Goal: Task Accomplishment & Management: Manage account settings

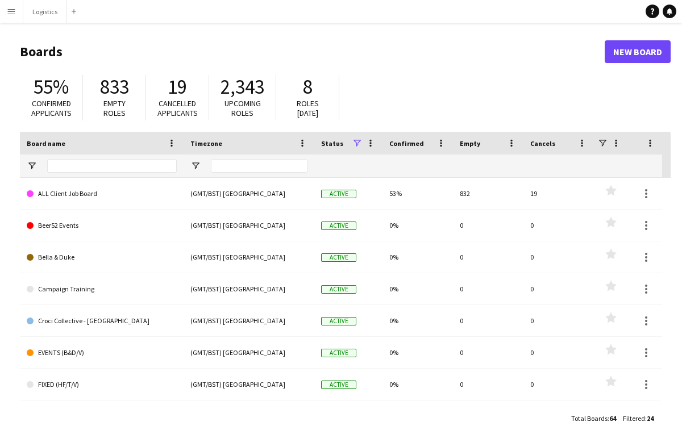
click at [10, 14] on app-icon "Menu" at bounding box center [11, 11] width 9 height 9
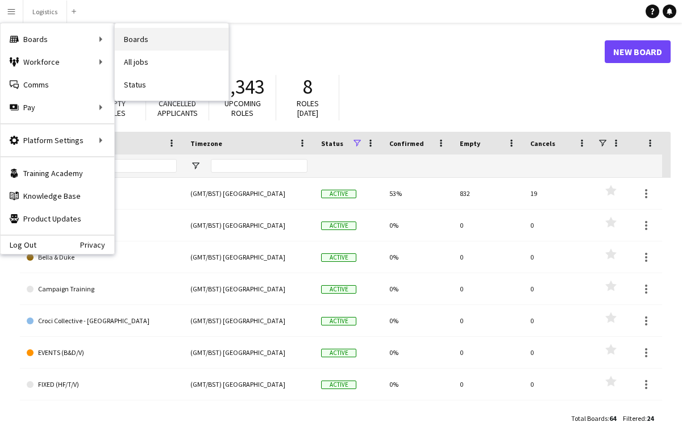
click at [138, 40] on link "Boards" at bounding box center [172, 39] width 114 height 23
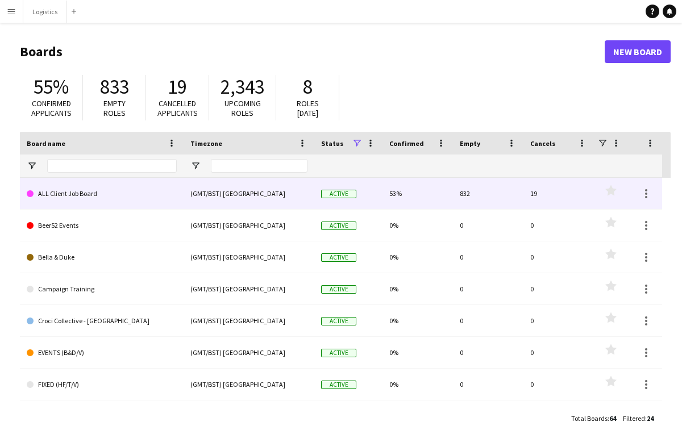
click at [74, 201] on link "ALL Client Job Board" at bounding box center [102, 194] width 150 height 32
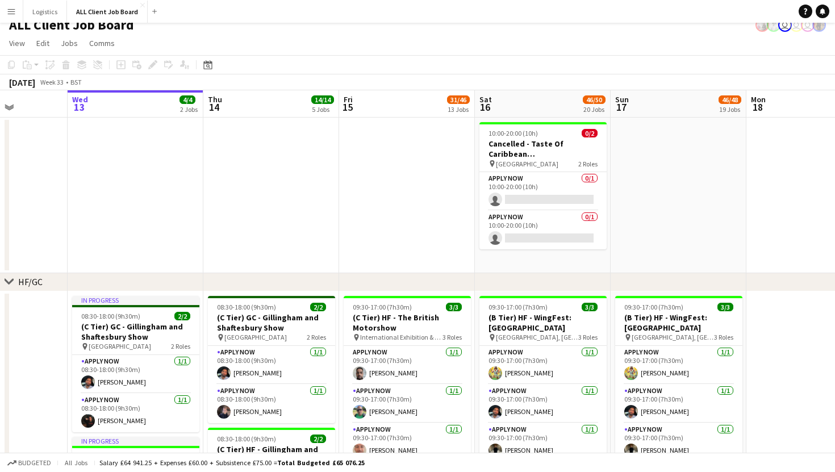
scroll to position [0, 379]
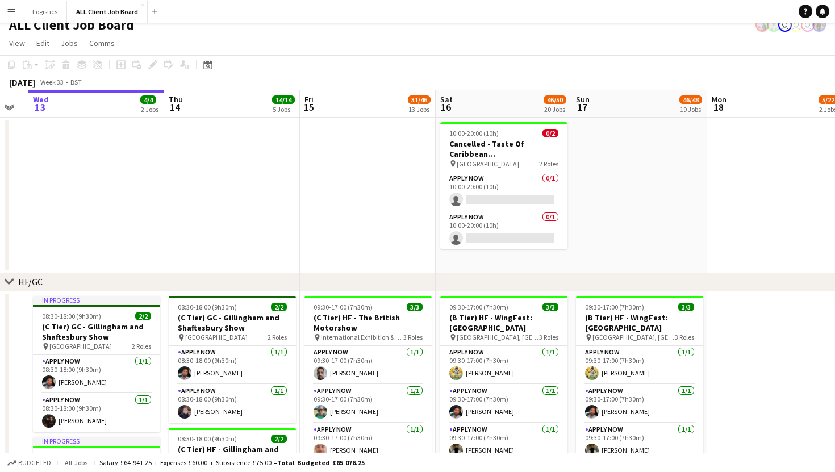
drag, startPoint x: 724, startPoint y: 97, endPoint x: 617, endPoint y: 101, distance: 107.5
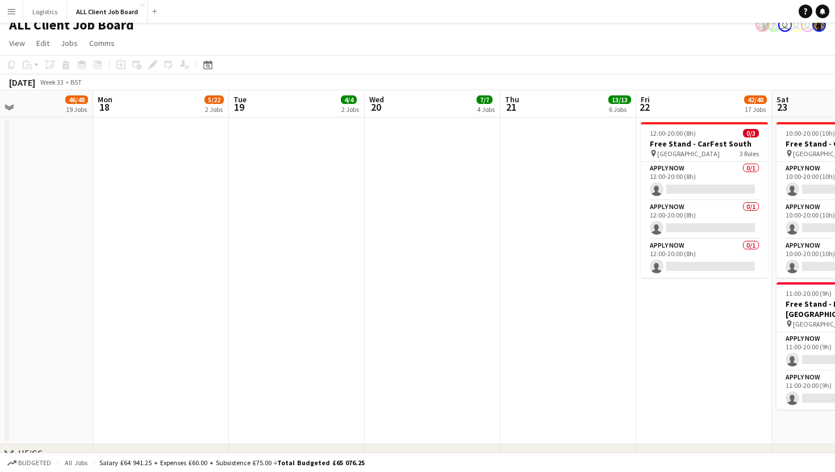
scroll to position [0, 478]
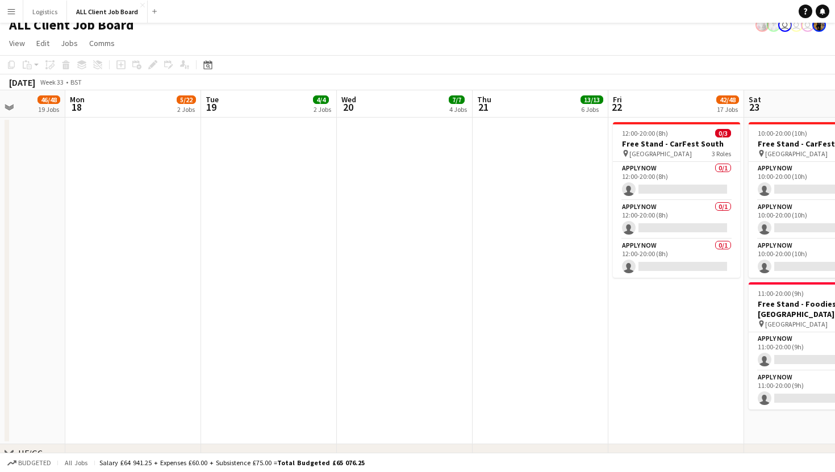
drag, startPoint x: 718, startPoint y: 119, endPoint x: 76, endPoint y: 311, distance: 670.1
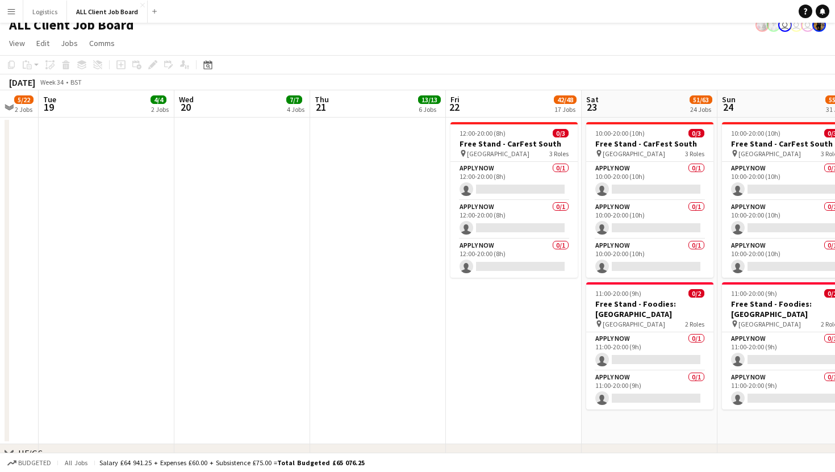
scroll to position [0, 377]
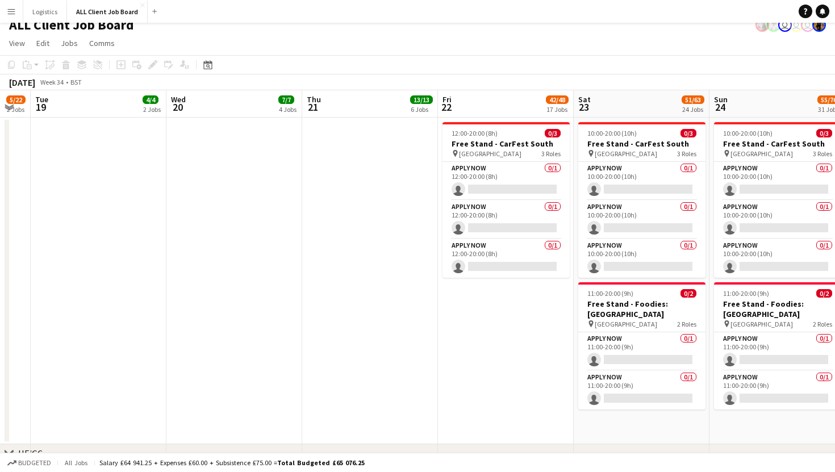
drag, startPoint x: 282, startPoint y: 274, endPoint x: 111, endPoint y: 313, distance: 174.8
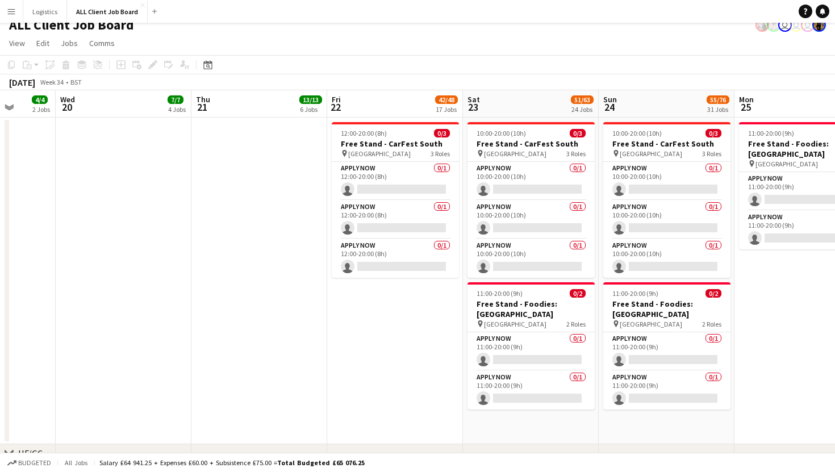
drag, startPoint x: 111, startPoint y: 313, endPoint x: 1, endPoint y: 406, distance: 144.4
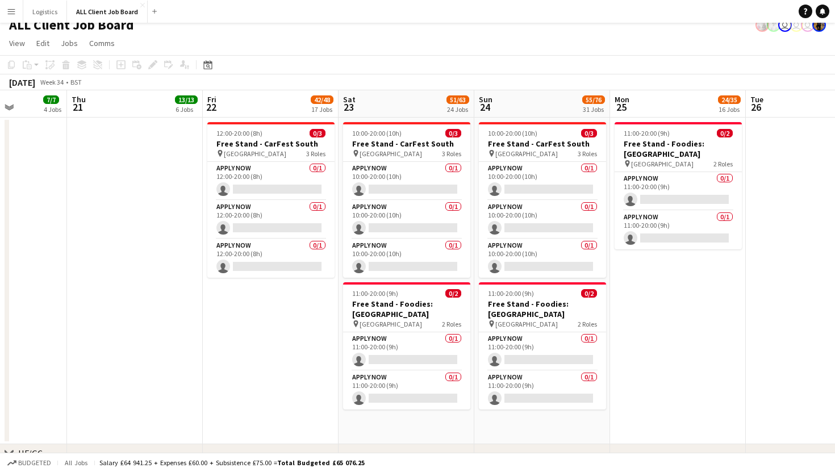
scroll to position [0, 407]
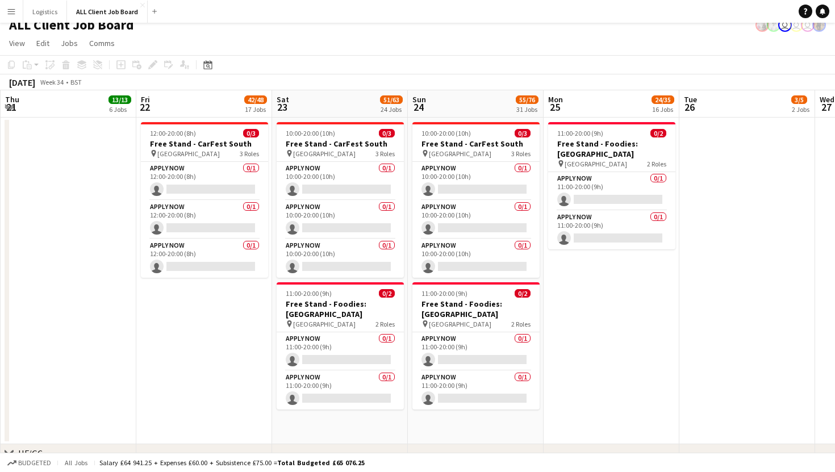
drag, startPoint x: 192, startPoint y: 361, endPoint x: 0, endPoint y: 426, distance: 202.3
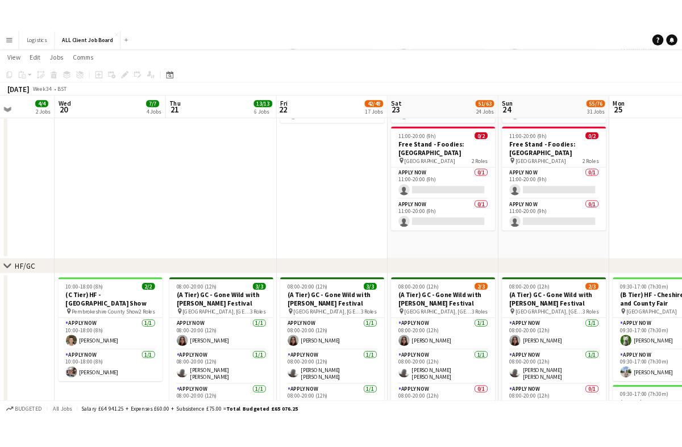
scroll to position [0, 340]
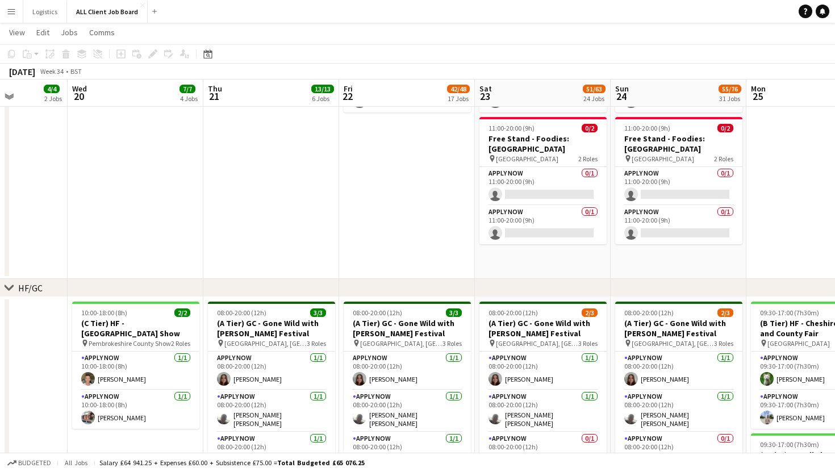
drag, startPoint x: 192, startPoint y: 197, endPoint x: 395, endPoint y: 188, distance: 203.1
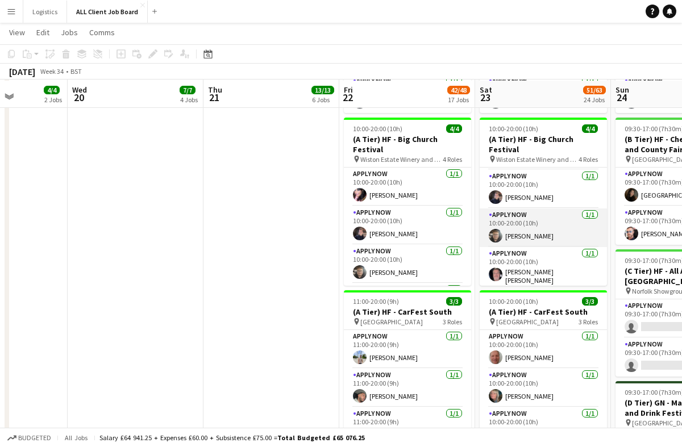
scroll to position [967, 0]
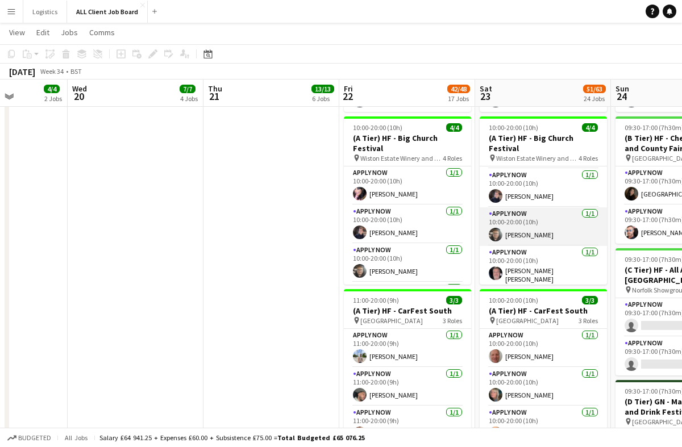
click at [552, 228] on app-card-role "APPLY NOW [DATE] 10:00-20:00 (10h) [PERSON_NAME]" at bounding box center [543, 226] width 127 height 39
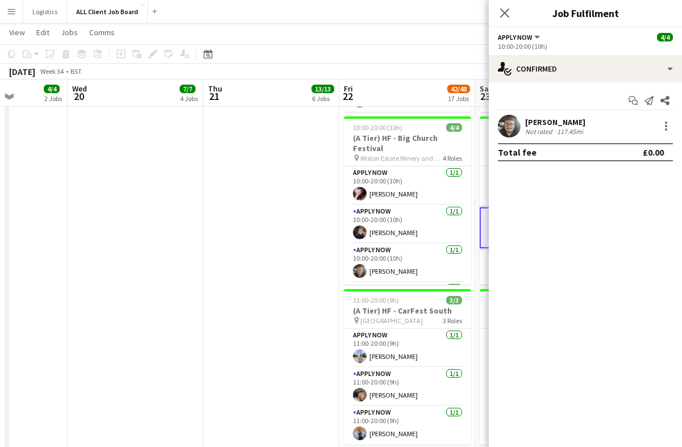
click at [509, 122] on app-user-avatar at bounding box center [509, 126] width 23 height 23
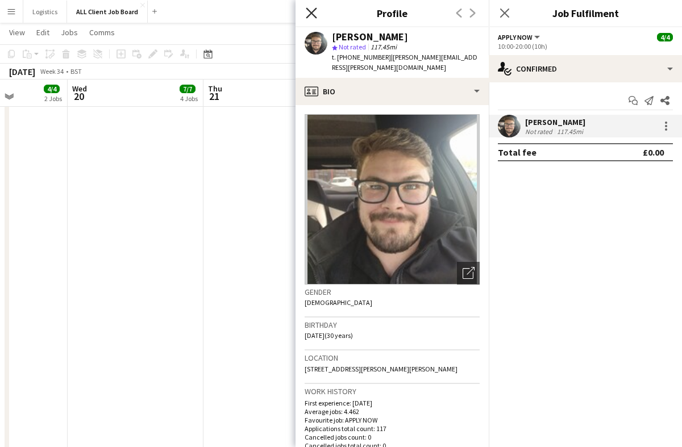
click at [310, 14] on icon at bounding box center [311, 12] width 11 height 11
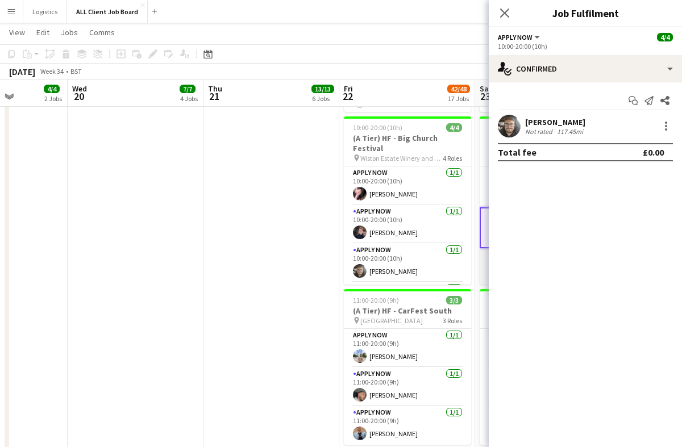
click at [485, 259] on app-card-role "APPLY NOW [DATE] 10:00-20:00 (10h) [PERSON_NAME] [PERSON_NAME]" at bounding box center [543, 269] width 127 height 42
click at [514, 130] on app-user-avatar at bounding box center [509, 126] width 23 height 23
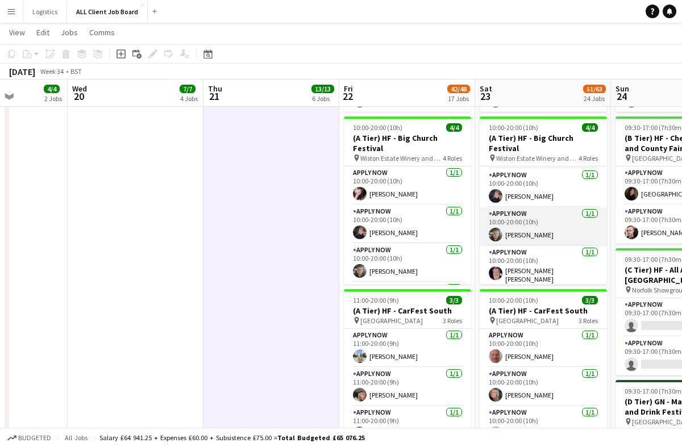
click at [555, 228] on app-card-role "APPLY NOW [DATE] 10:00-20:00 (10h) [PERSON_NAME]" at bounding box center [543, 226] width 127 height 39
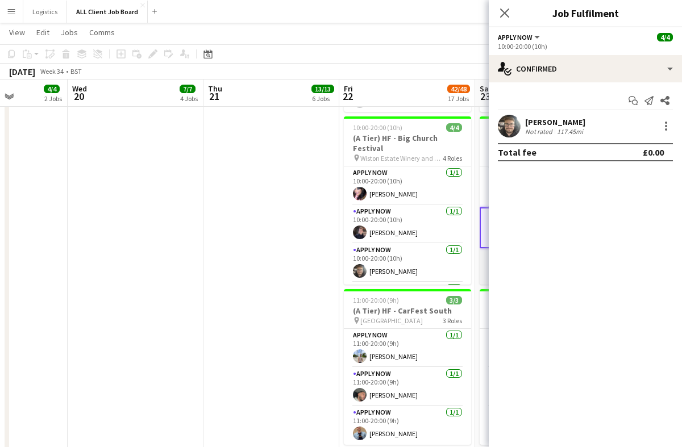
click at [485, 261] on app-card-role "APPLY NOW [DATE] 10:00-20:00 (10h) [PERSON_NAME] [PERSON_NAME]" at bounding box center [543, 269] width 127 height 42
click at [531, 126] on div "[PERSON_NAME] [PERSON_NAME]" at bounding box center [586, 122] width 122 height 10
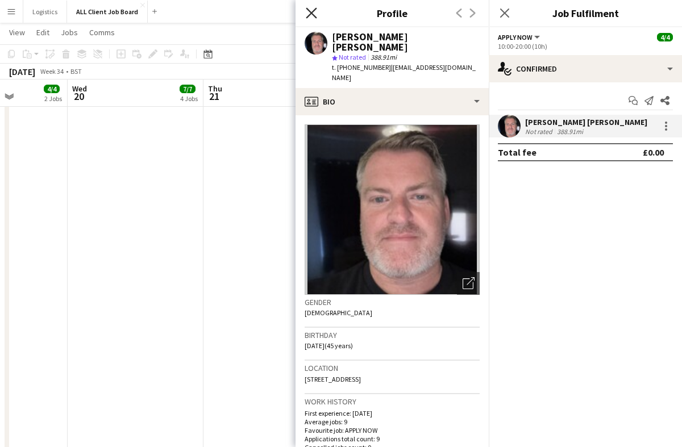
click at [313, 16] on icon "Close pop-in" at bounding box center [311, 12] width 11 height 11
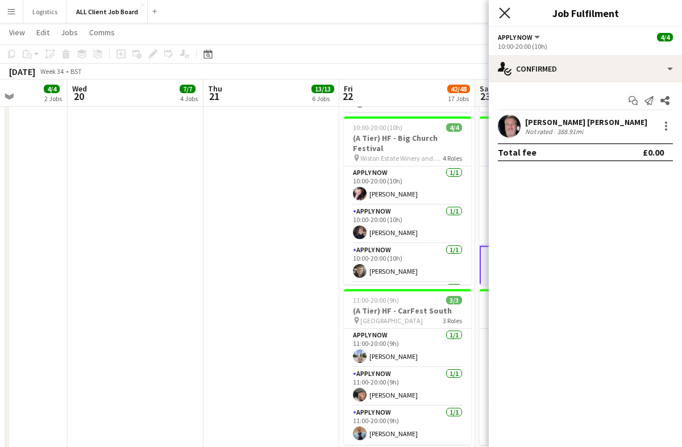
click at [504, 16] on icon "Close pop-in" at bounding box center [504, 12] width 11 height 11
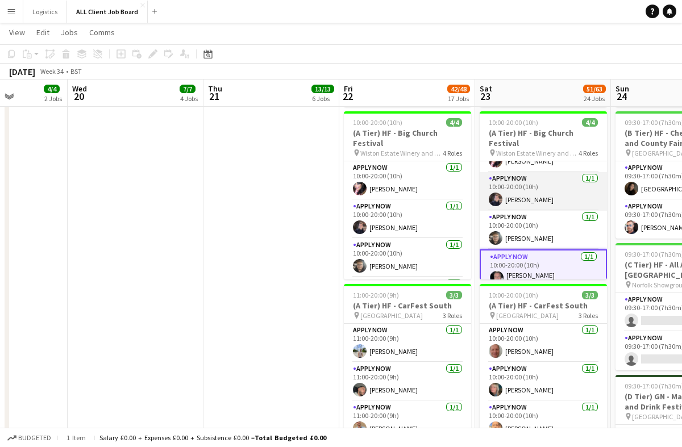
scroll to position [32, 0]
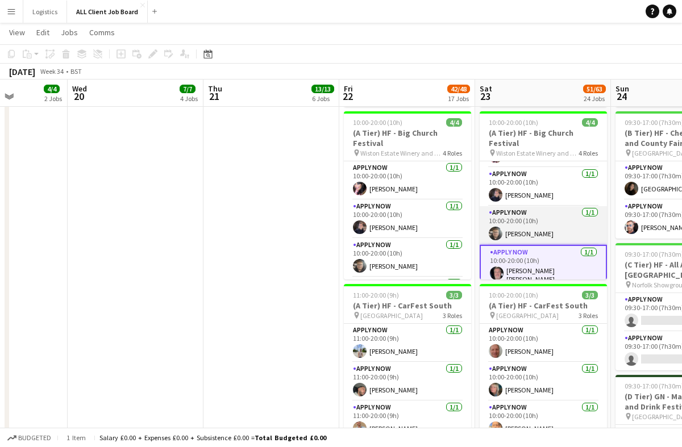
click at [531, 222] on app-card-role "APPLY NOW [DATE] 10:00-20:00 (10h) [PERSON_NAME]" at bounding box center [543, 225] width 127 height 39
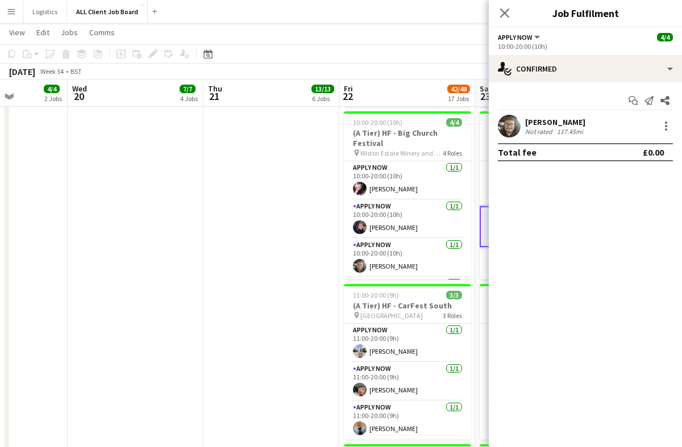
click at [508, 124] on app-user-avatar at bounding box center [509, 126] width 23 height 23
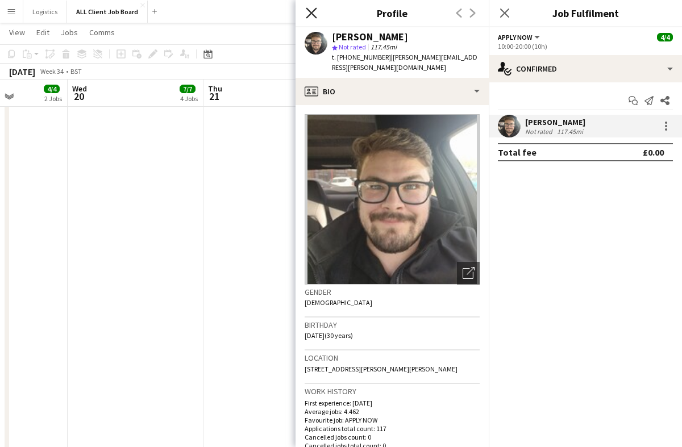
click at [315, 14] on icon "Close pop-in" at bounding box center [311, 12] width 11 height 11
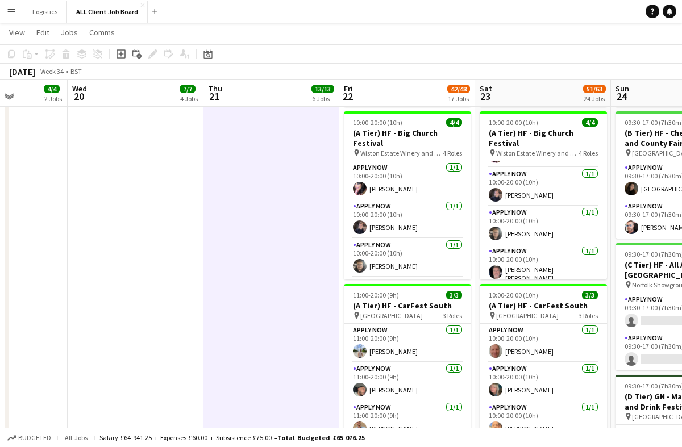
drag, startPoint x: 544, startPoint y: 74, endPoint x: 474, endPoint y: 78, distance: 70.6
click at [474, 78] on div "[DATE] Week 34 • BST" at bounding box center [341, 72] width 682 height 16
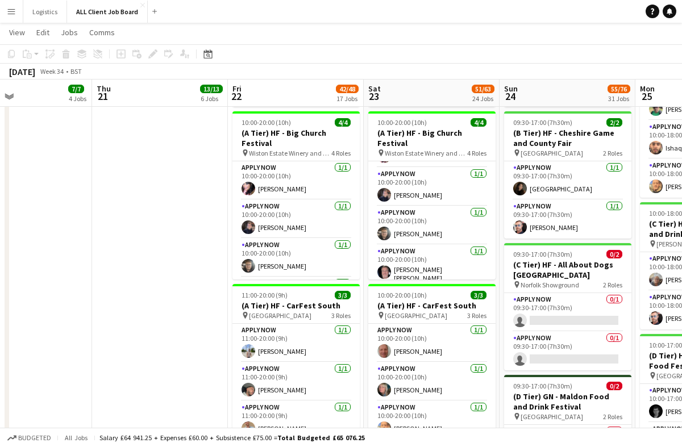
scroll to position [0, 472]
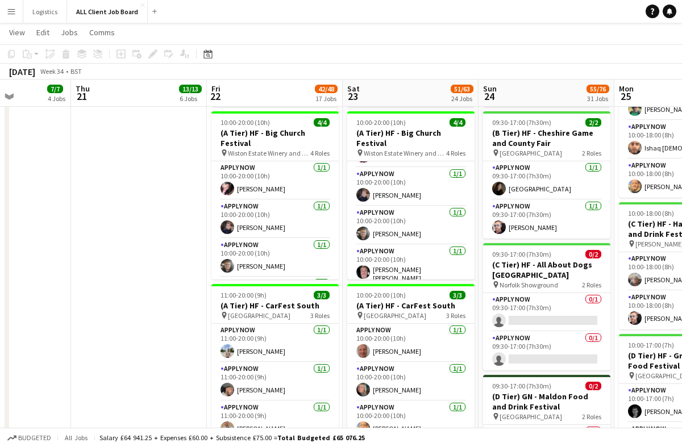
drag, startPoint x: 515, startPoint y: 89, endPoint x: 382, endPoint y: 103, distance: 133.2
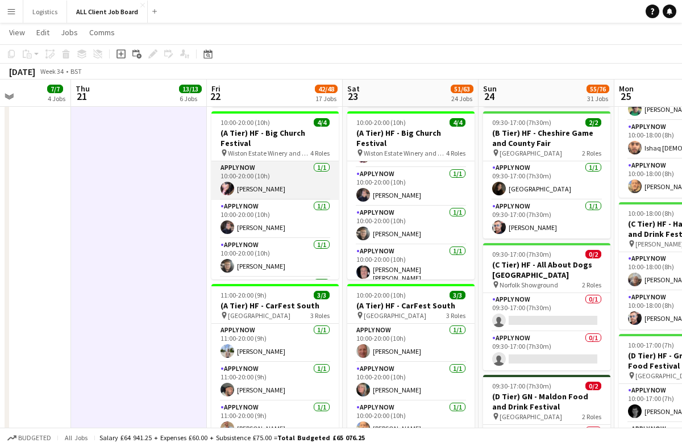
click at [292, 176] on app-card-role "APPLY NOW [DATE] 10:00-20:00 (10h) [PERSON_NAME]" at bounding box center [274, 180] width 127 height 39
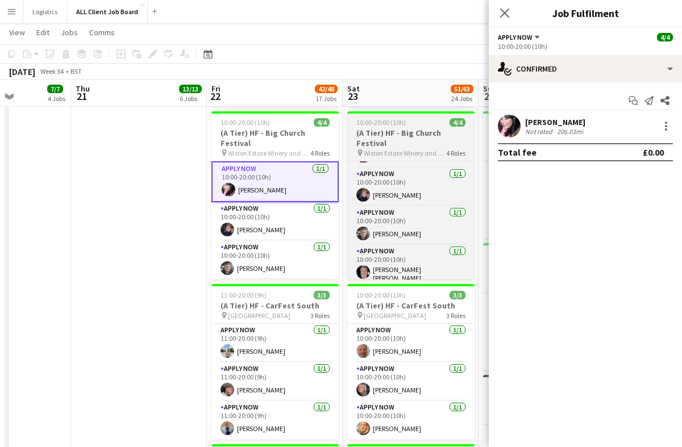
click at [413, 138] on h3 "(A Tier) HF - Big Church Festival" at bounding box center [410, 138] width 127 height 20
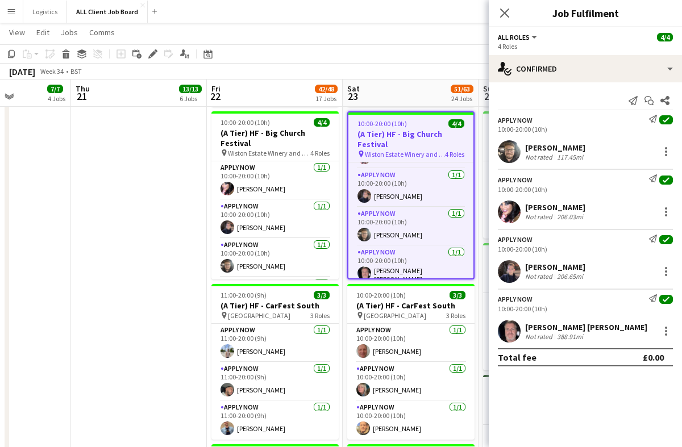
click at [379, 61] on app-toolbar "Copy Paste Paste Command V Paste with crew Command Shift V Paste linked Job [GE…" at bounding box center [341, 53] width 682 height 19
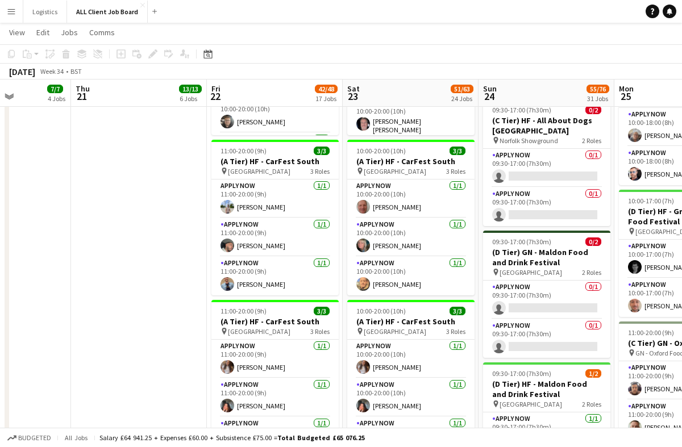
scroll to position [1116, 0]
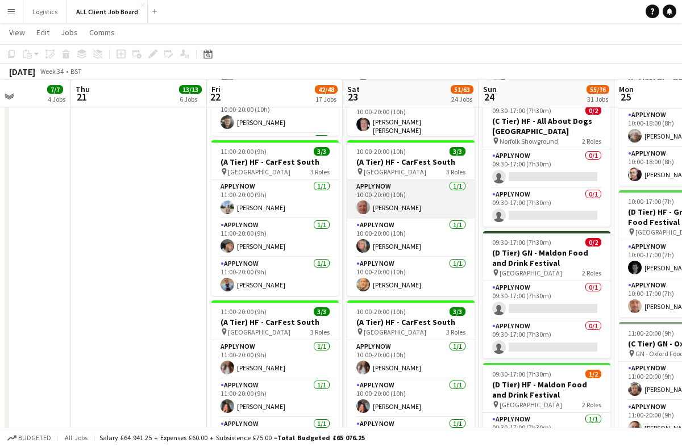
click at [423, 191] on app-card-role "APPLY NOW [DATE] 10:00-20:00 (10h) [PERSON_NAME]" at bounding box center [410, 199] width 127 height 39
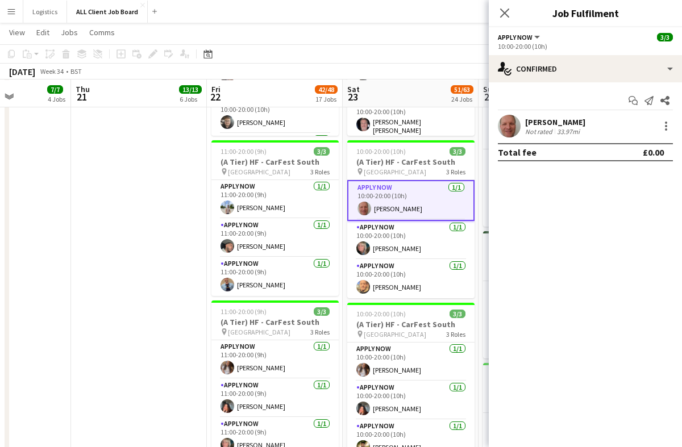
click at [514, 126] on app-user-avatar at bounding box center [509, 126] width 23 height 23
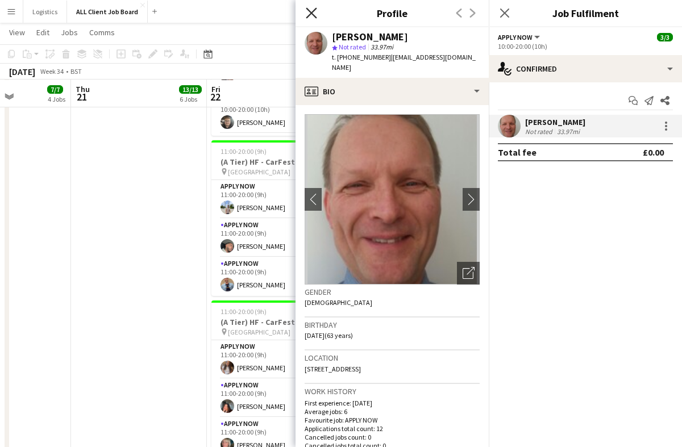
click at [310, 18] on icon "Close pop-in" at bounding box center [311, 12] width 11 height 11
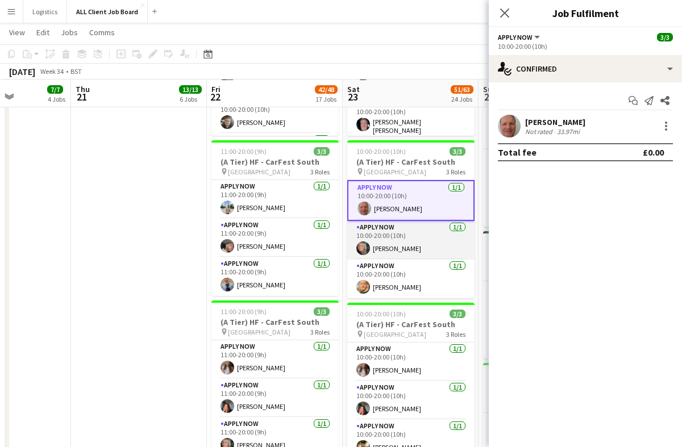
click at [416, 240] on app-card-role "APPLY NOW [DATE] 10:00-20:00 (10h) [PERSON_NAME]" at bounding box center [410, 240] width 127 height 39
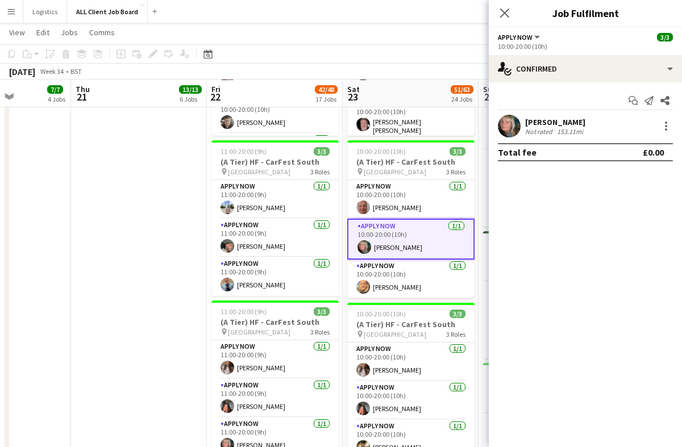
click at [588, 126] on div "[PERSON_NAME] Not rated 153.11mi" at bounding box center [585, 126] width 193 height 23
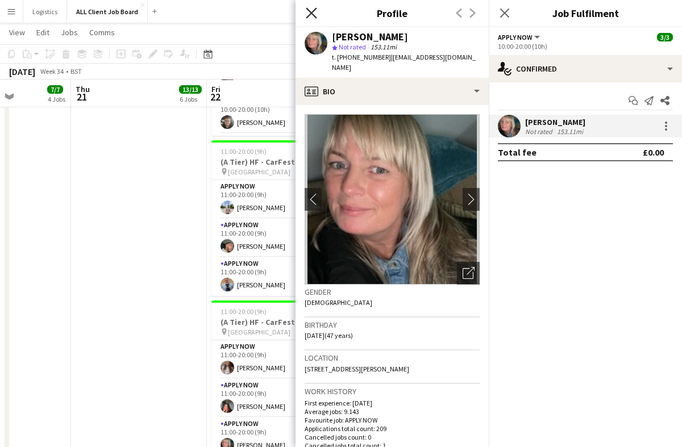
click at [312, 11] on icon at bounding box center [311, 12] width 11 height 11
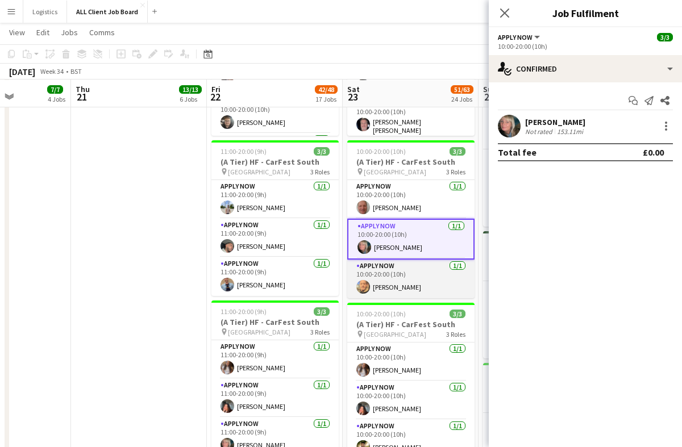
click at [405, 278] on app-card-role "APPLY NOW [DATE] 10:00-20:00 (10h) [PERSON_NAME]" at bounding box center [410, 279] width 127 height 39
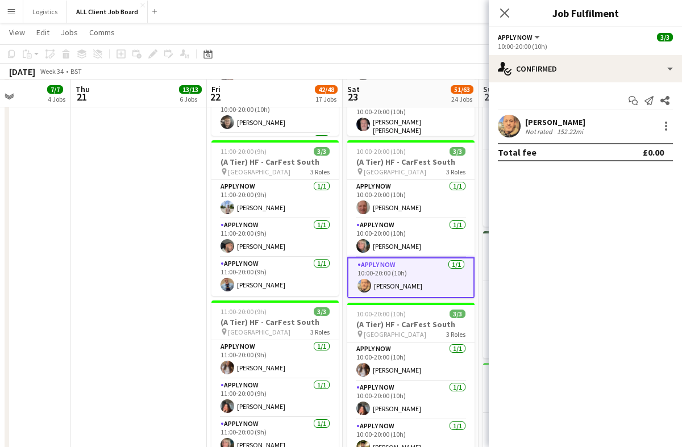
click at [514, 126] on app-user-avatar at bounding box center [509, 126] width 23 height 23
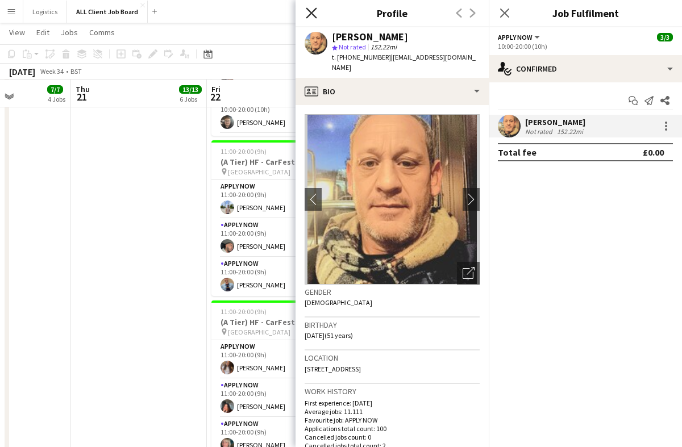
click at [314, 14] on icon "Close pop-in" at bounding box center [311, 12] width 11 height 11
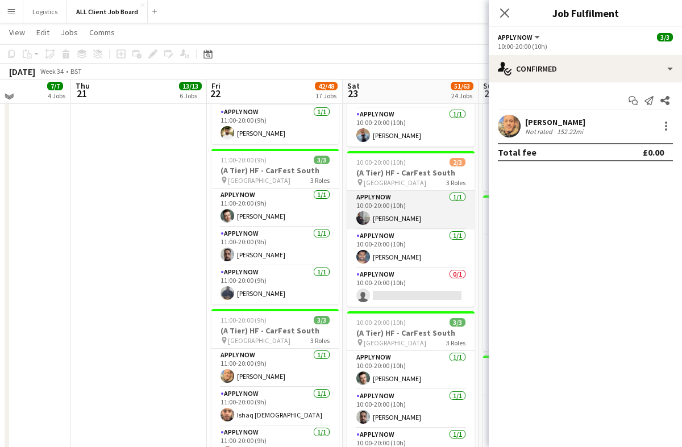
scroll to position [1596, 0]
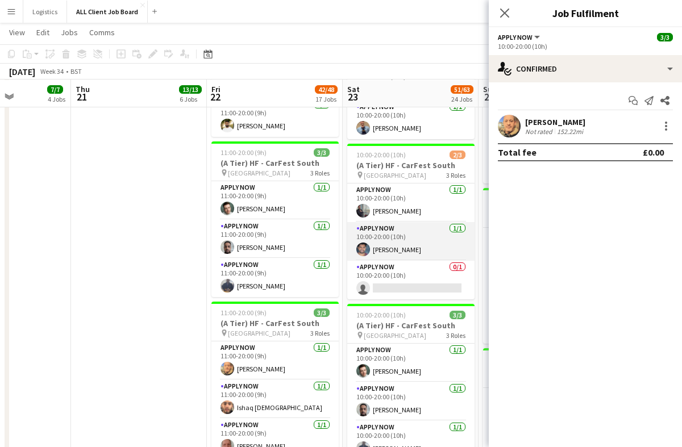
click at [399, 244] on app-card-role "APPLY NOW [DATE] 10:00-20:00 (10h) [PERSON_NAME]" at bounding box center [410, 241] width 127 height 39
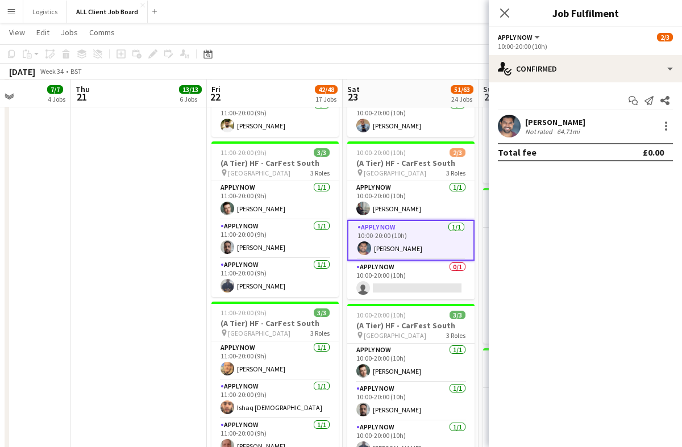
click at [510, 124] on app-user-avatar at bounding box center [509, 126] width 23 height 23
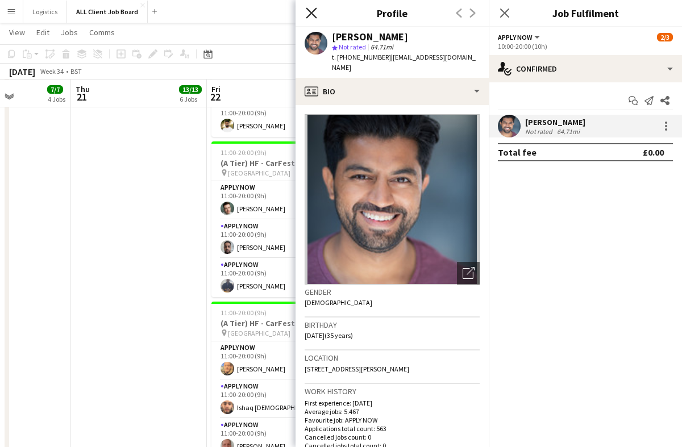
click at [313, 11] on icon at bounding box center [311, 12] width 11 height 11
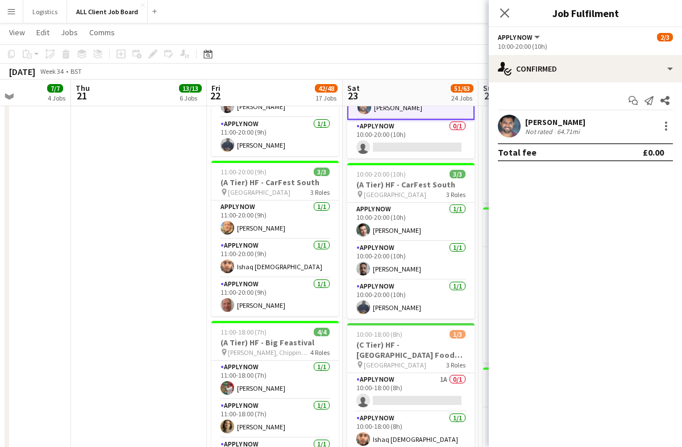
scroll to position [1745, 0]
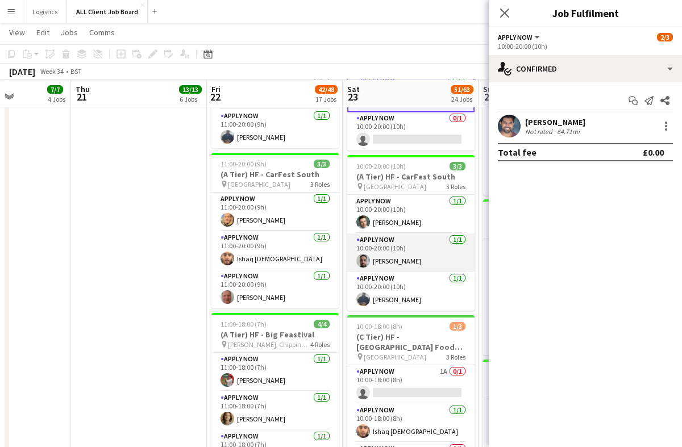
click at [414, 253] on app-card-role "APPLY NOW [DATE] 10:00-20:00 (10h) [PERSON_NAME]" at bounding box center [410, 253] width 127 height 39
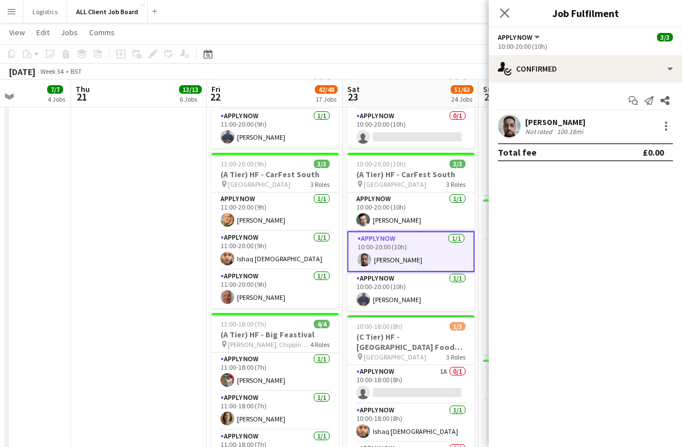
click at [510, 134] on app-user-avatar at bounding box center [509, 126] width 23 height 23
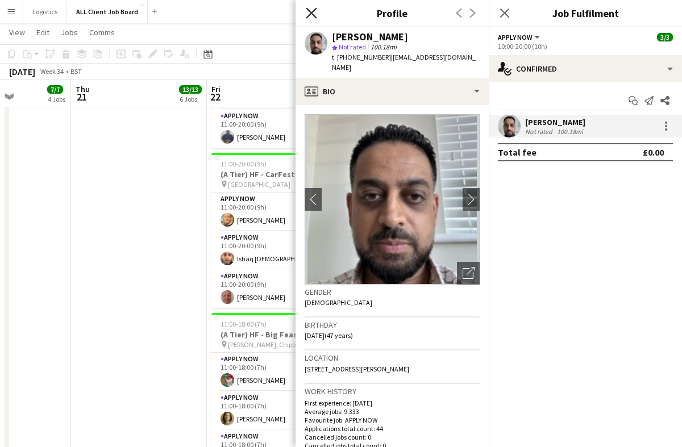
click at [312, 13] on icon at bounding box center [311, 12] width 11 height 11
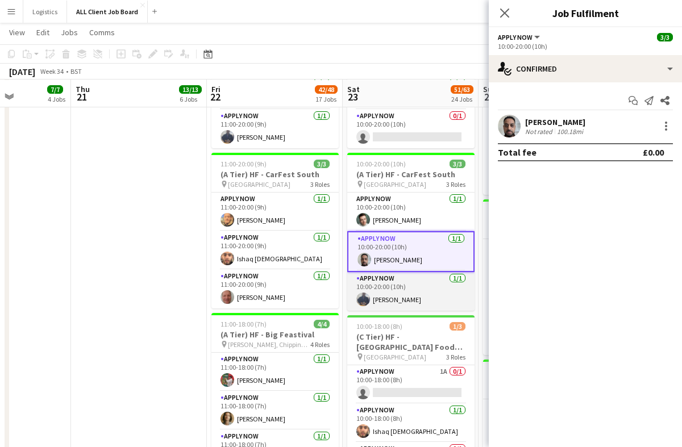
click at [403, 284] on app-card-role "APPLY NOW [DATE] 10:00-20:00 (10h) [PERSON_NAME]" at bounding box center [410, 291] width 127 height 39
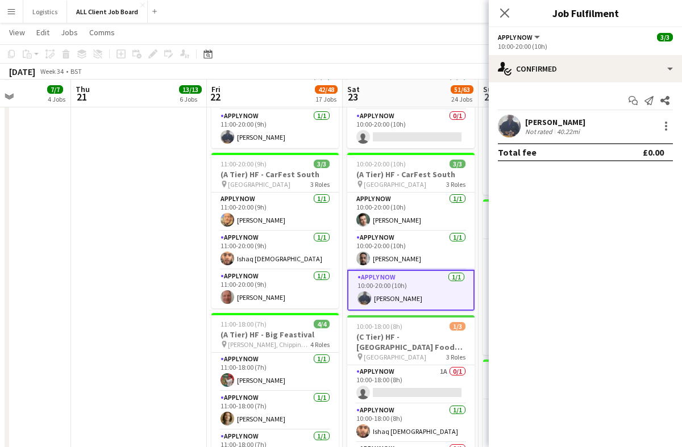
click at [507, 123] on app-user-avatar at bounding box center [509, 126] width 23 height 23
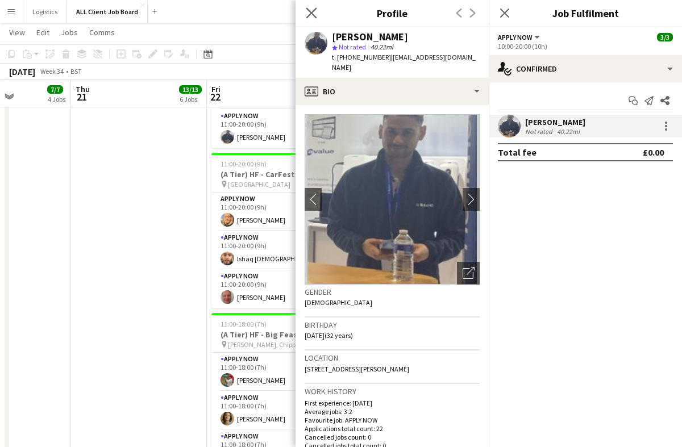
click at [318, 13] on app-icon "Close pop-in" at bounding box center [311, 13] width 16 height 16
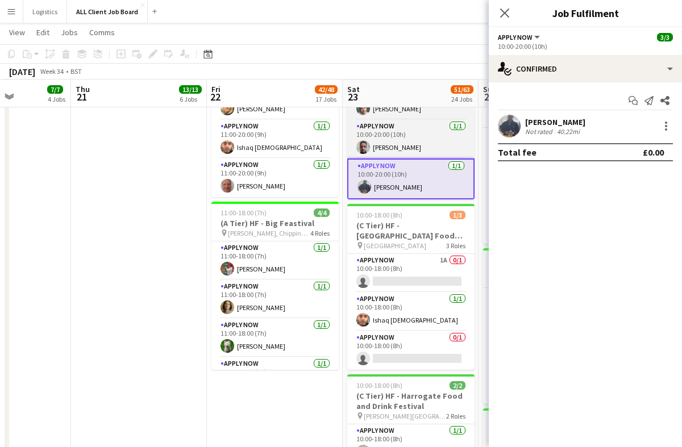
scroll to position [1858, 0]
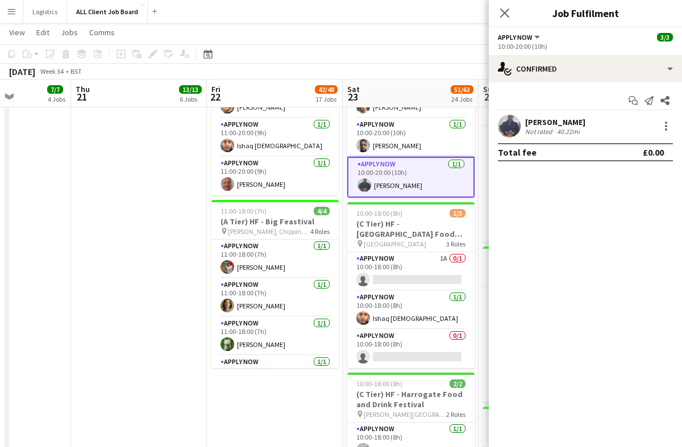
click at [511, 130] on app-user-avatar at bounding box center [509, 126] width 23 height 23
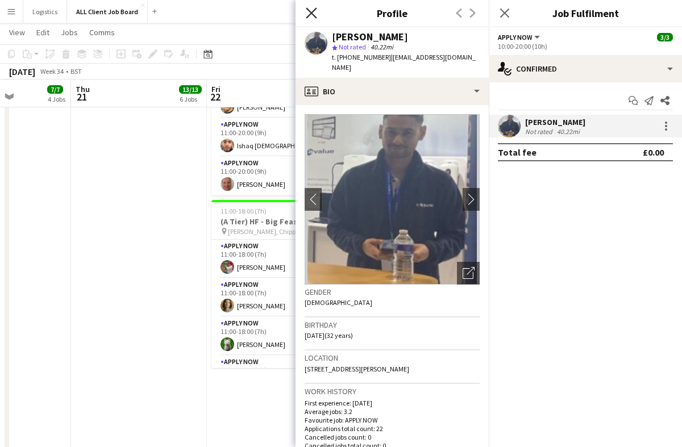
click at [314, 16] on icon at bounding box center [311, 12] width 11 height 11
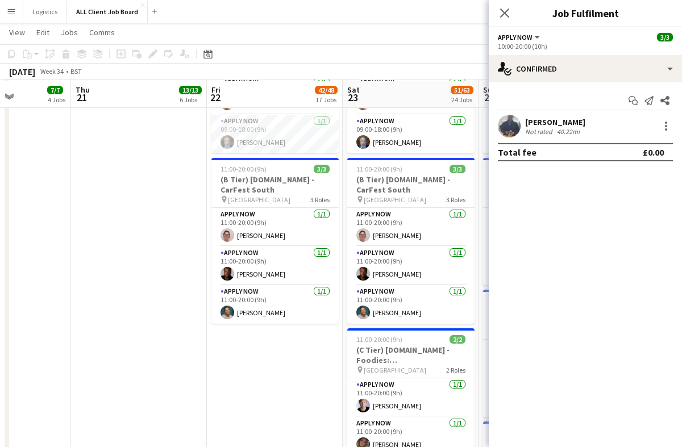
scroll to position [4273, 0]
click at [403, 268] on app-card-role "APPLY NOW [DATE] 11:00-20:00 (9h) [PERSON_NAME]" at bounding box center [410, 265] width 127 height 39
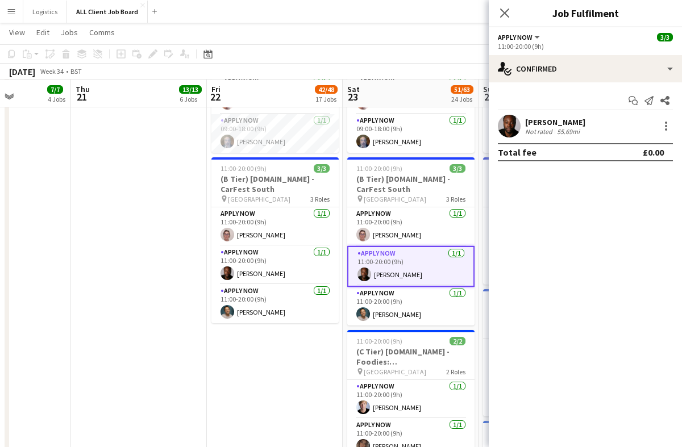
click at [513, 126] on app-user-avatar at bounding box center [509, 126] width 23 height 23
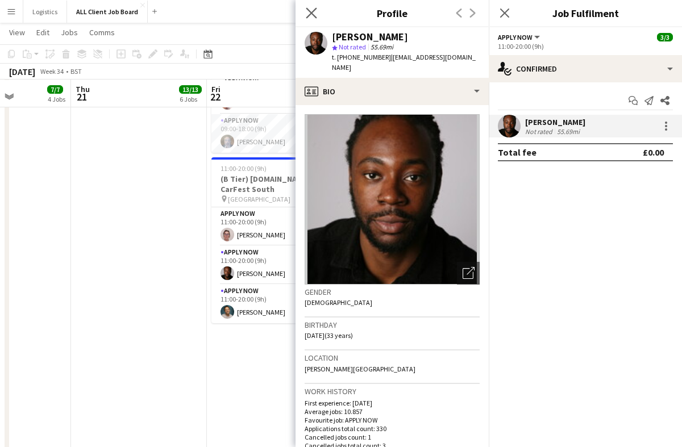
click at [317, 14] on app-icon "Close pop-in" at bounding box center [311, 13] width 16 height 16
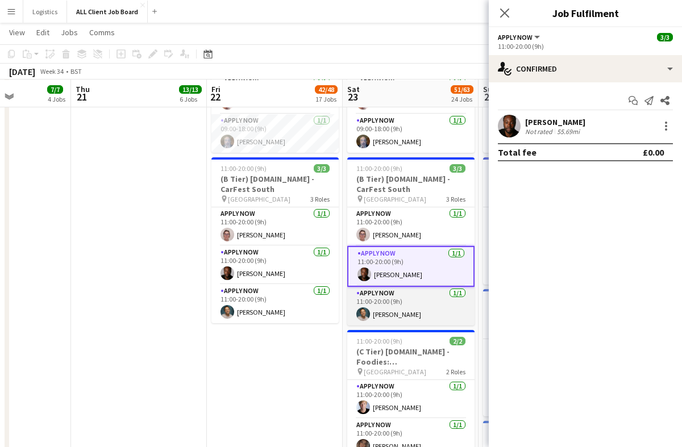
click at [399, 306] on app-card-role "APPLY NOW [DATE] 11:00-20:00 (9h) [PERSON_NAME]" at bounding box center [410, 306] width 127 height 39
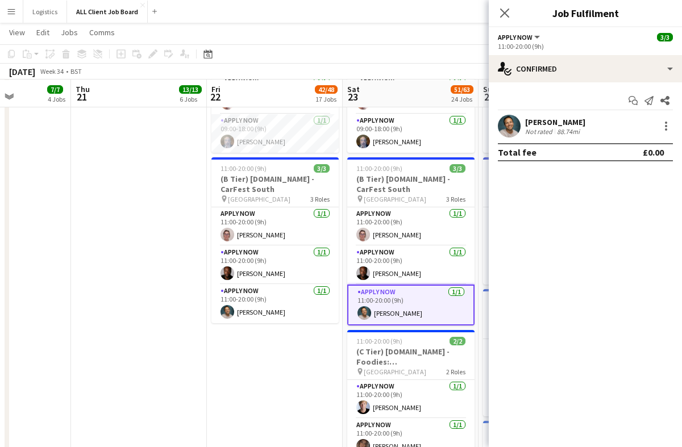
click at [511, 130] on app-user-avatar at bounding box center [509, 126] width 23 height 23
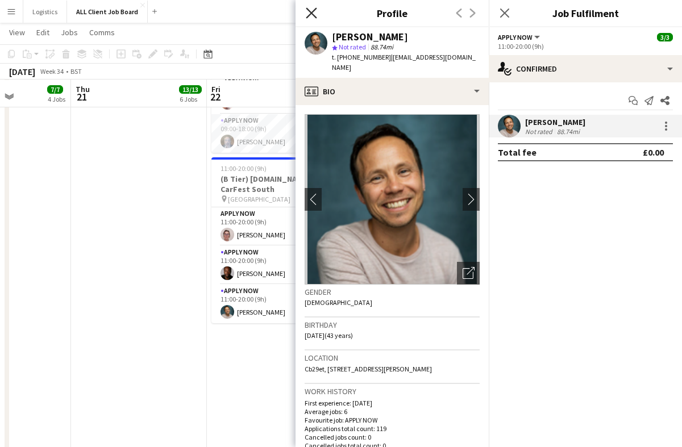
click at [310, 13] on icon at bounding box center [311, 12] width 11 height 11
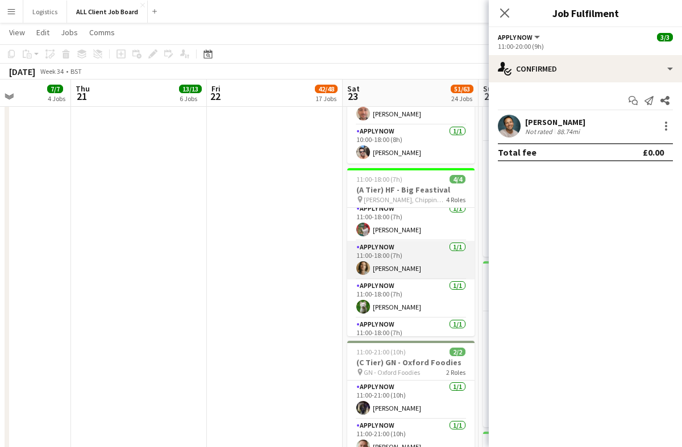
scroll to position [0, 0]
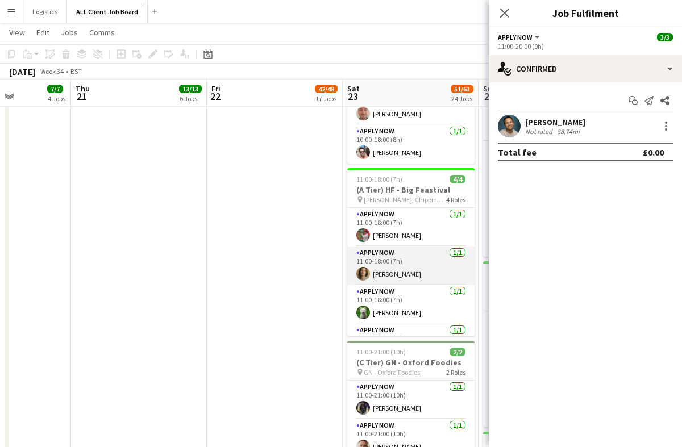
click at [403, 267] on app-card-role "APPLY NOW [DATE] 11:00-18:00 (7h) [PERSON_NAME]" at bounding box center [410, 266] width 127 height 39
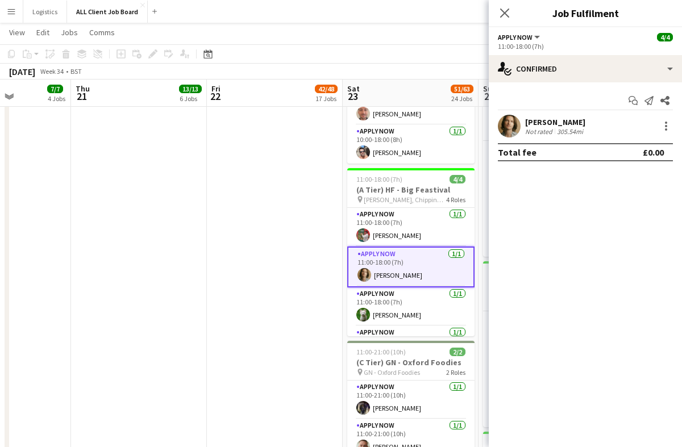
click at [507, 128] on app-user-avatar at bounding box center [509, 126] width 23 height 23
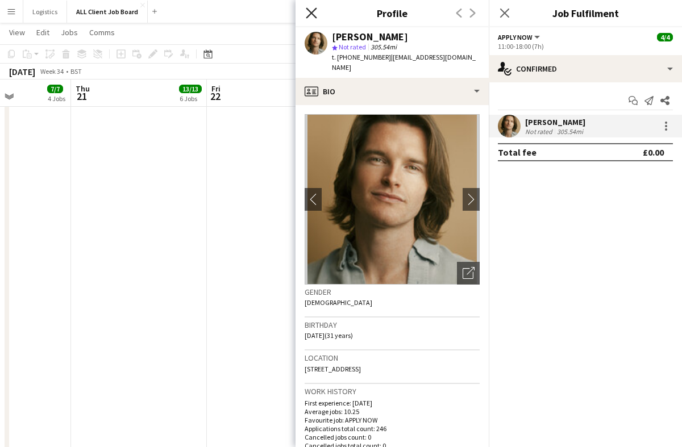
click at [311, 13] on icon at bounding box center [311, 12] width 11 height 11
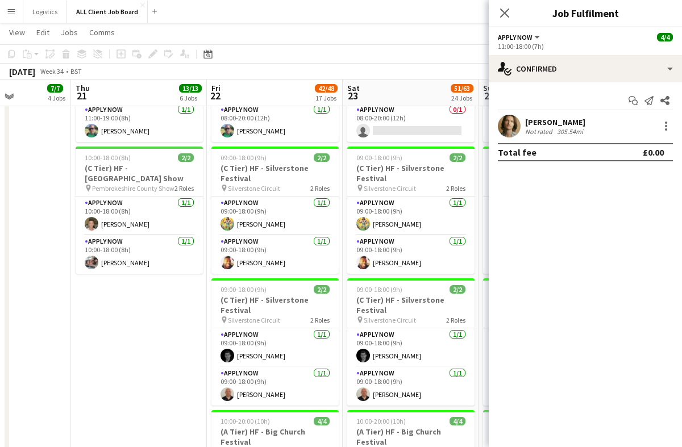
scroll to position [679, 0]
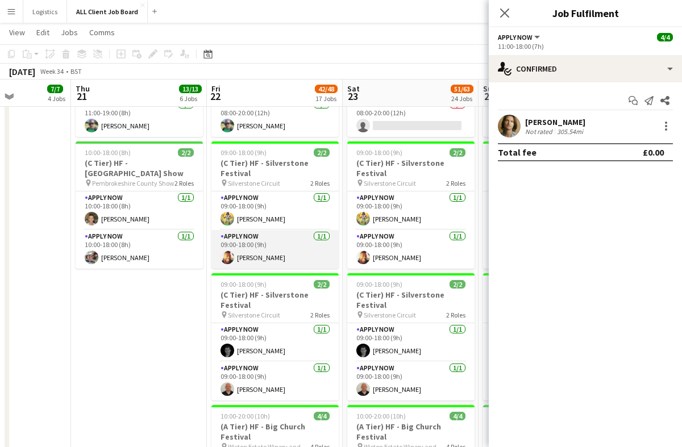
click at [290, 257] on app-card-role "APPLY NOW [DATE] 09:00-18:00 (9h) [PERSON_NAME]" at bounding box center [274, 249] width 127 height 39
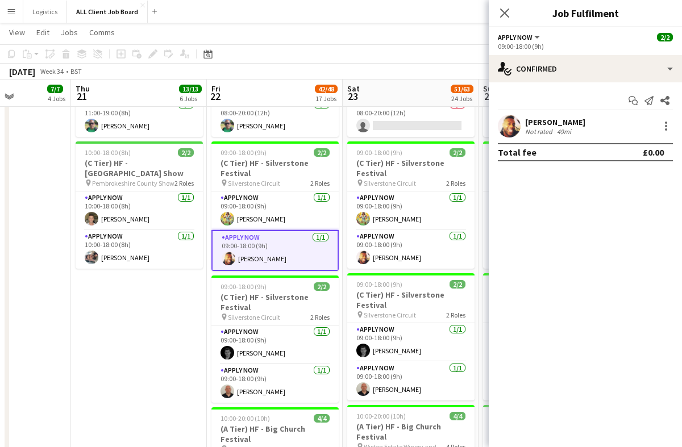
scroll to position [26, 0]
click at [548, 127] on div "Not rated" at bounding box center [540, 131] width 30 height 9
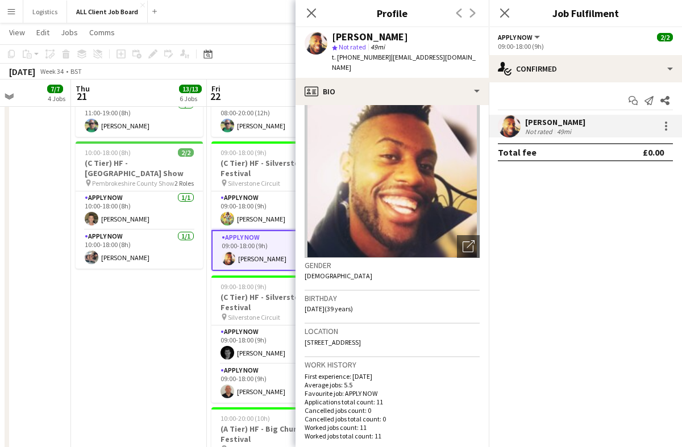
scroll to position [0, 0]
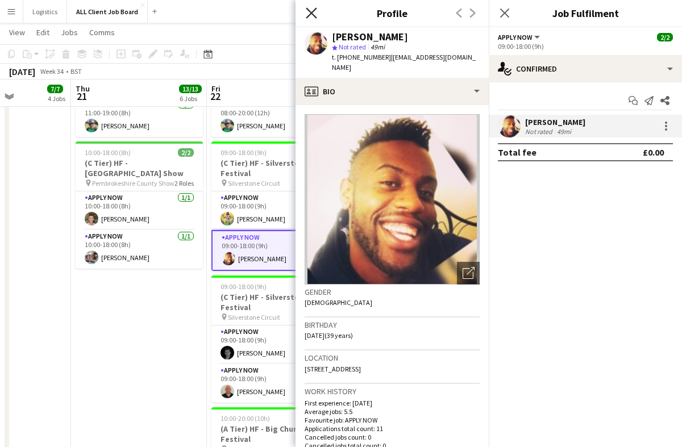
click at [311, 15] on icon "Close pop-in" at bounding box center [311, 12] width 11 height 11
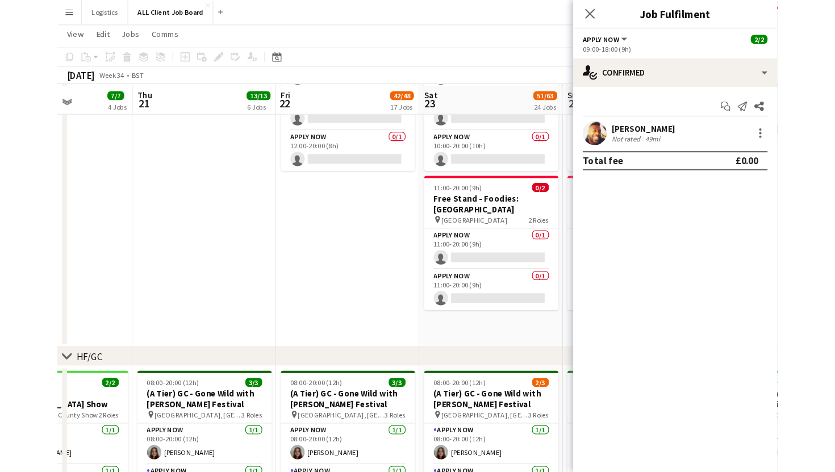
scroll to position [124, 0]
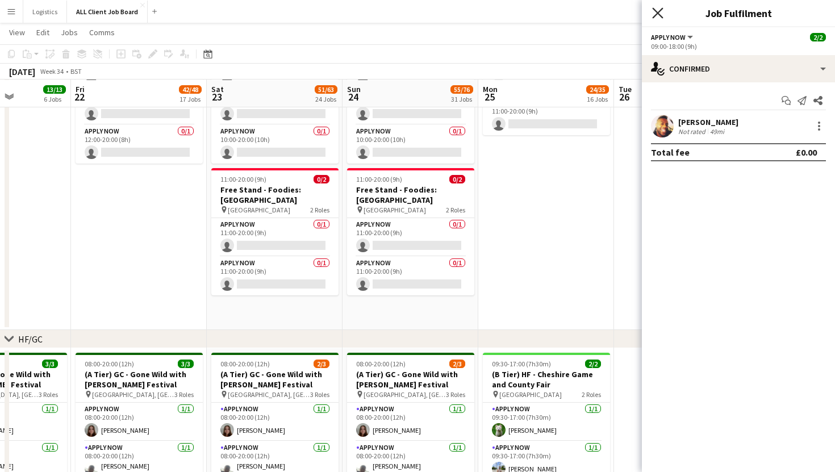
click at [655, 15] on icon "Close pop-in" at bounding box center [657, 12] width 11 height 11
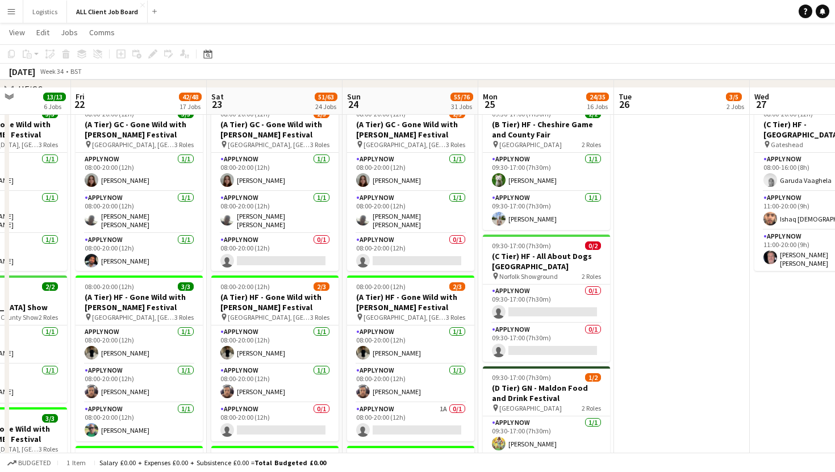
scroll to position [383, 0]
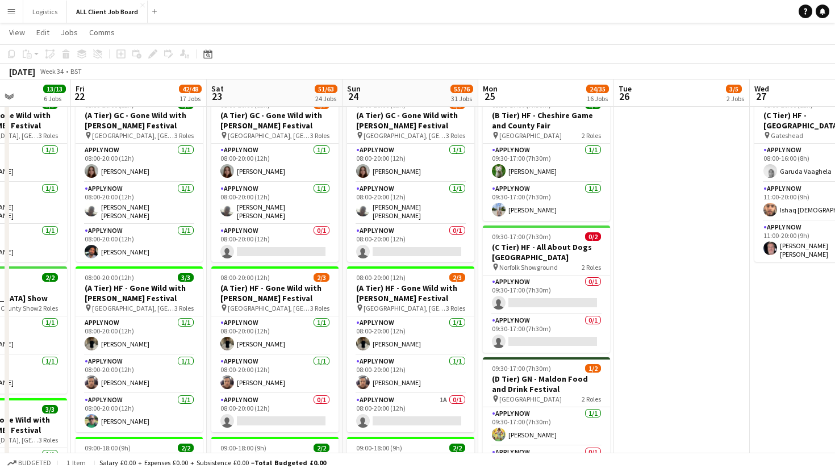
drag, startPoint x: 286, startPoint y: 73, endPoint x: 378, endPoint y: 74, distance: 91.5
click at [380, 75] on div "[DATE] Week 34 • BST" at bounding box center [417, 72] width 835 height 16
drag, startPoint x: 296, startPoint y: 71, endPoint x: 361, endPoint y: 69, distance: 65.4
click at [361, 69] on div "[DATE] Week 34 • BST" at bounding box center [417, 72] width 835 height 16
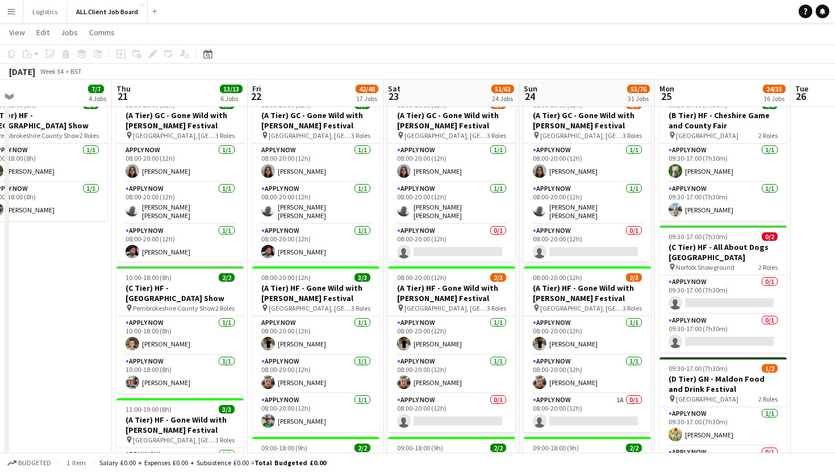
drag, startPoint x: 408, startPoint y: 90, endPoint x: 580, endPoint y: 92, distance: 172.2
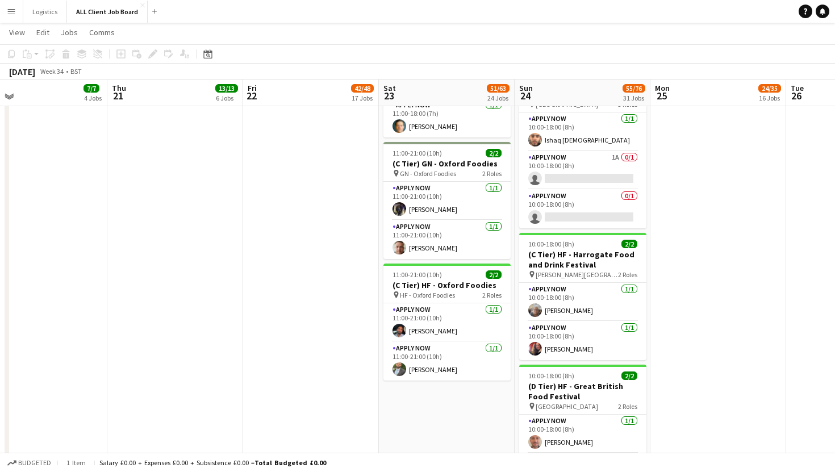
scroll to position [2524, 0]
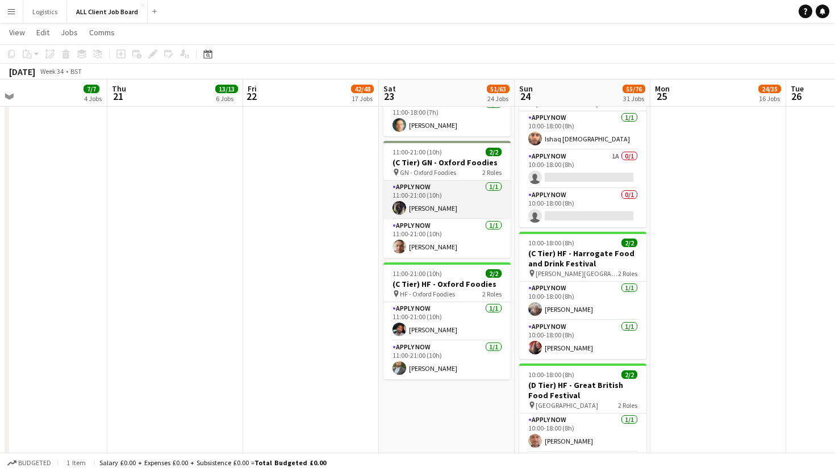
click at [460, 193] on app-card-role "APPLY NOW [DATE] 11:00-21:00 (10h) [PERSON_NAME]" at bounding box center [447, 200] width 127 height 39
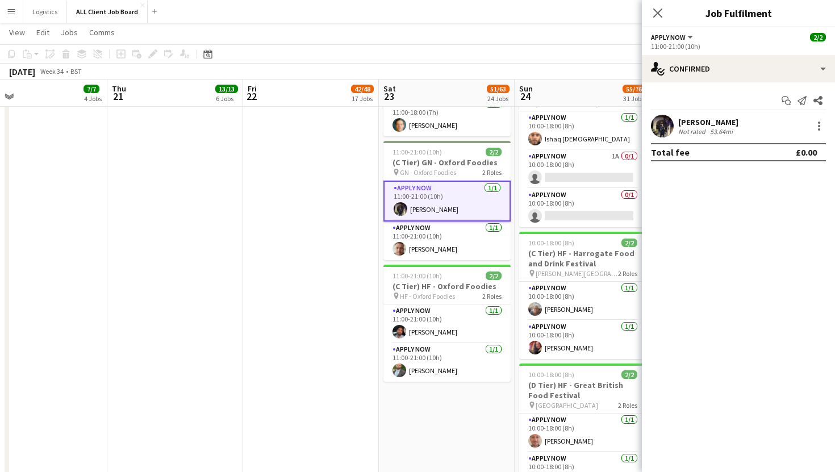
click at [664, 123] on app-user-avatar at bounding box center [662, 126] width 23 height 23
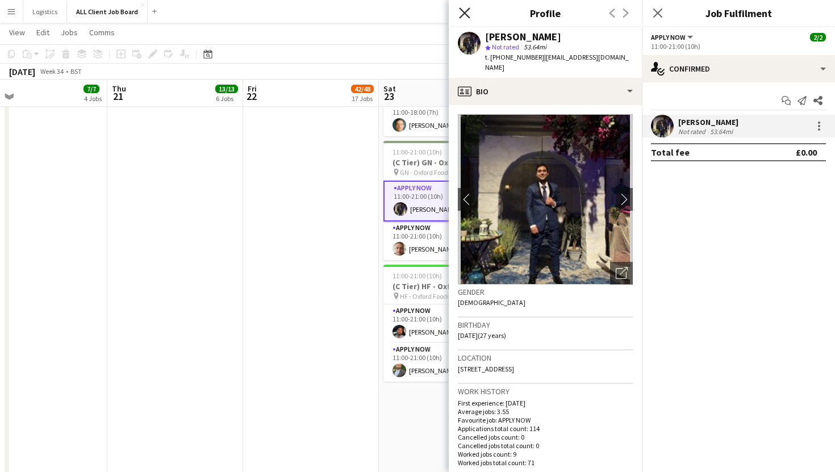
click at [464, 12] on icon at bounding box center [464, 12] width 11 height 11
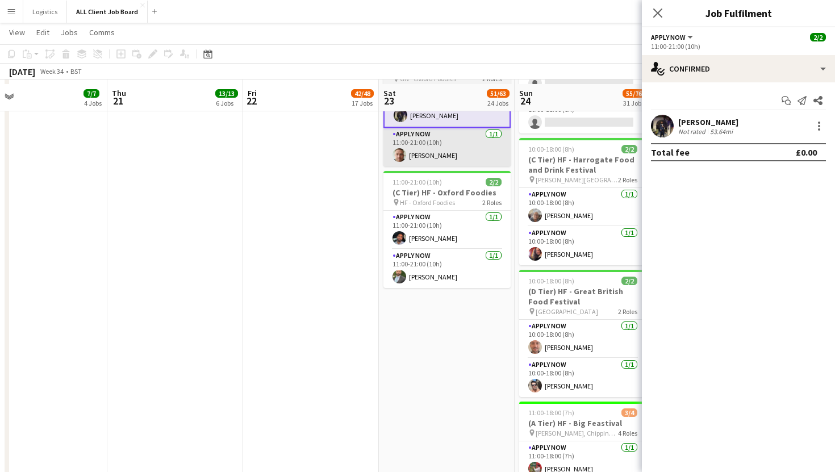
scroll to position [2622, 0]
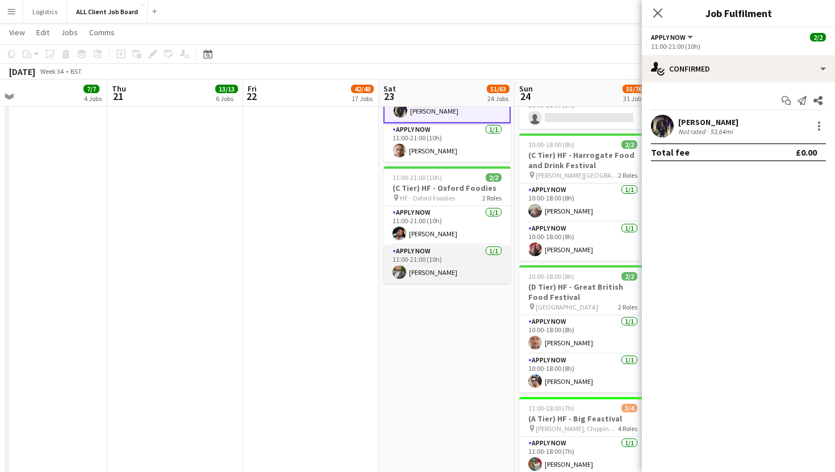
click at [441, 271] on app-card-role "APPLY NOW [DATE] 11:00-21:00 (10h) [PERSON_NAME]" at bounding box center [447, 264] width 127 height 39
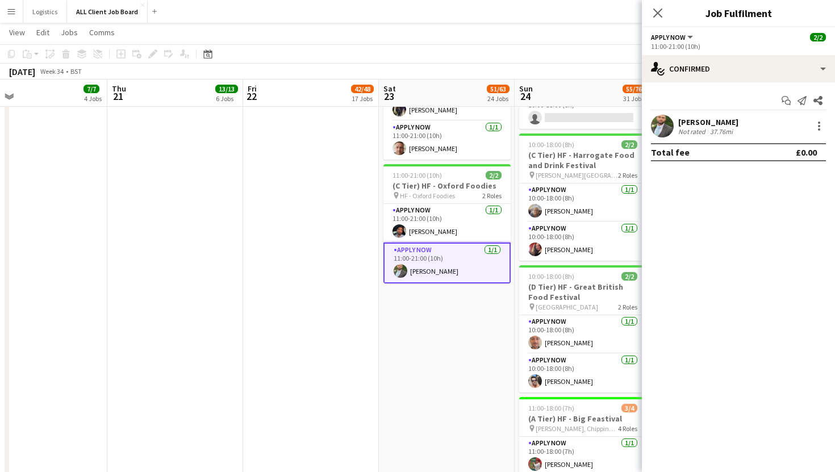
click at [669, 127] on app-user-avatar at bounding box center [662, 126] width 23 height 23
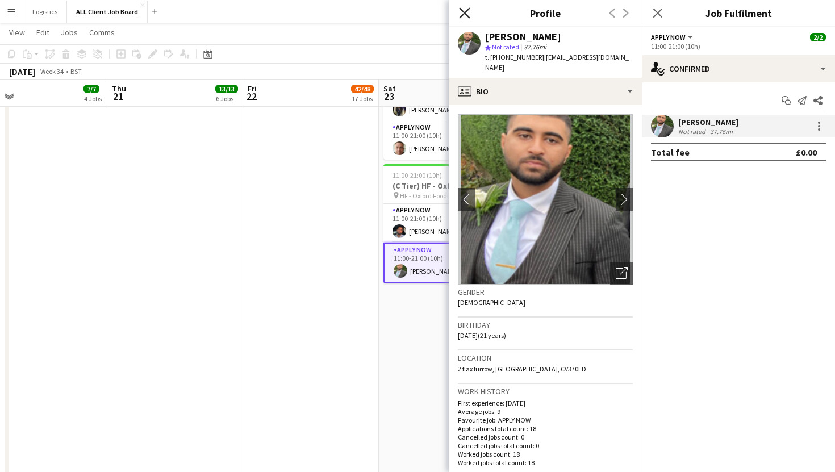
click at [465, 14] on icon "Close pop-in" at bounding box center [464, 12] width 11 height 11
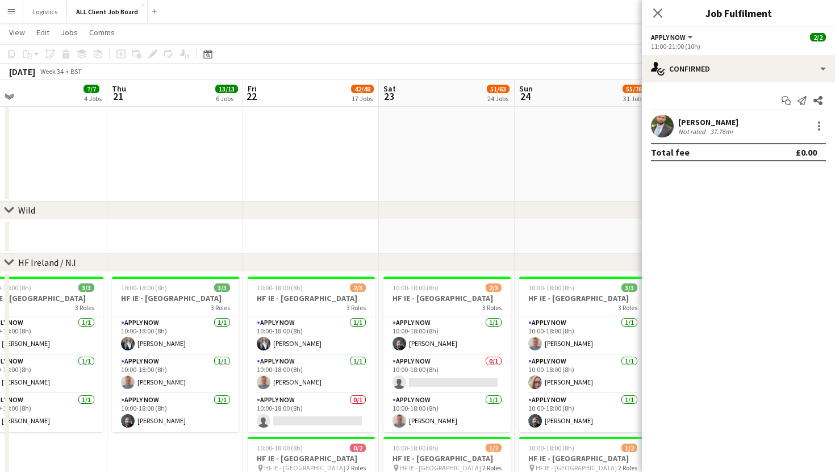
scroll to position [3335, 0]
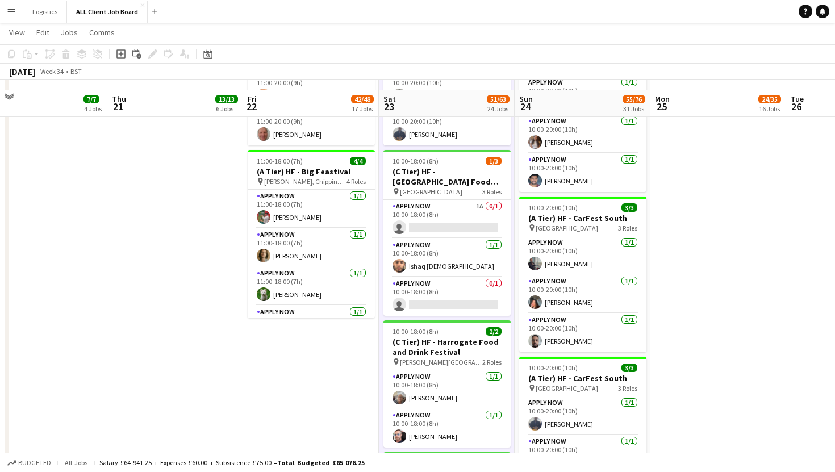
scroll to position [1927, 0]
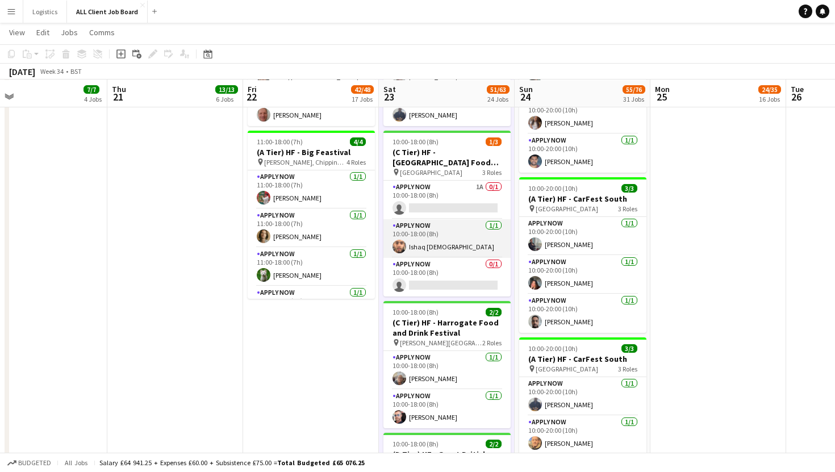
click at [477, 238] on app-card-role "APPLY NOW [DATE] 10:00-18:00 (8h) Ishaq [DEMOGRAPHIC_DATA]" at bounding box center [447, 238] width 127 height 39
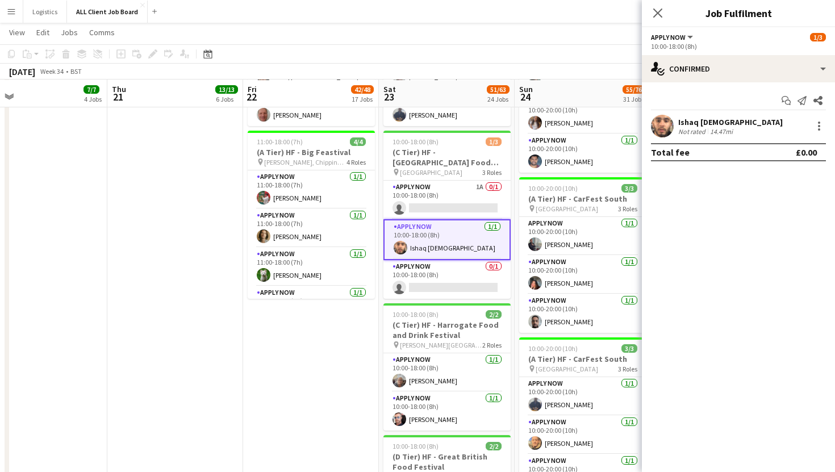
click at [664, 123] on app-user-avatar at bounding box center [662, 126] width 23 height 23
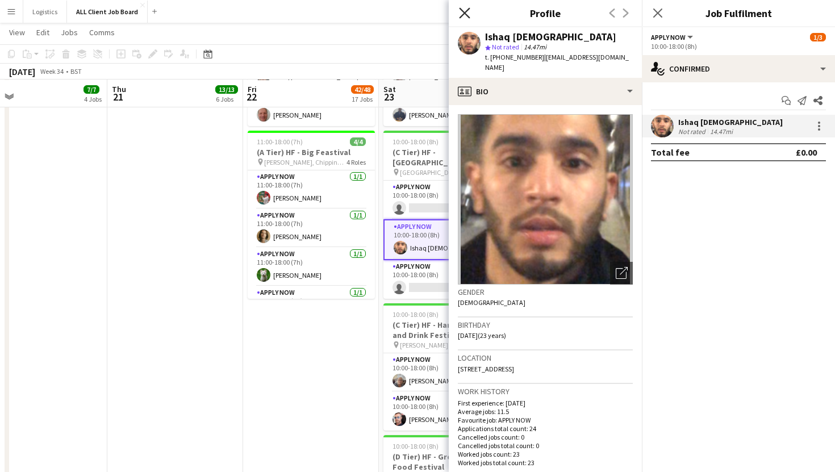
click at [469, 18] on icon at bounding box center [464, 12] width 11 height 11
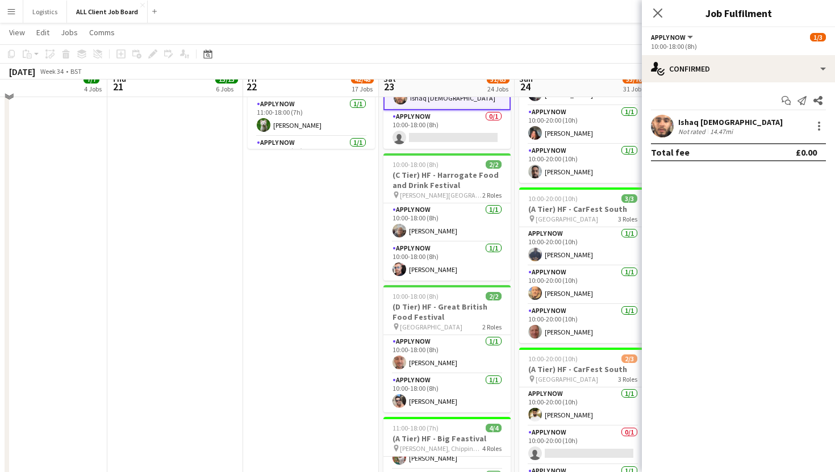
scroll to position [2083, 0]
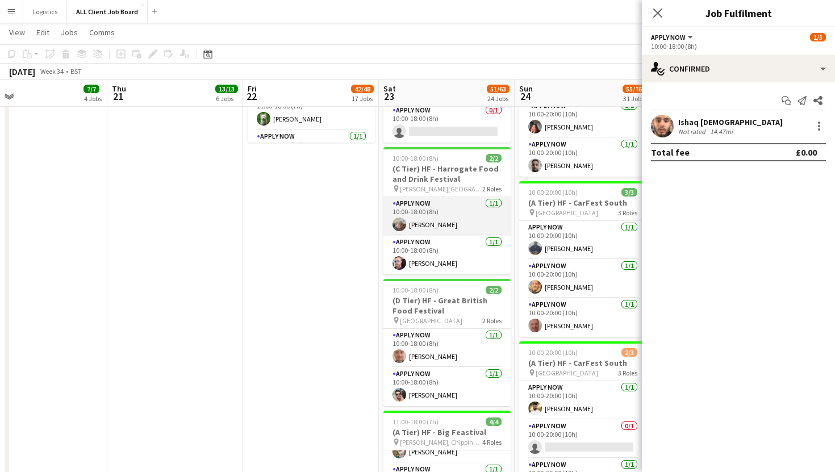
click at [436, 219] on app-card-role "APPLY NOW [DATE] 10:00-18:00 (8h) [PERSON_NAME]" at bounding box center [447, 216] width 127 height 39
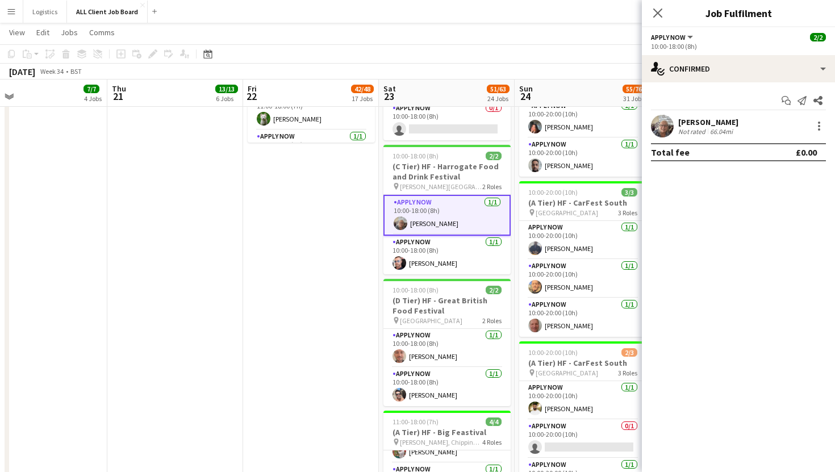
click at [667, 123] on app-user-avatar at bounding box center [662, 126] width 23 height 23
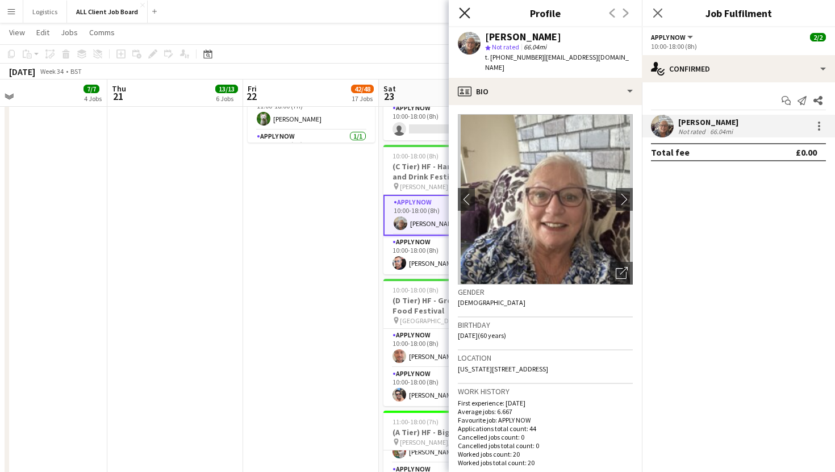
click at [467, 16] on icon at bounding box center [464, 12] width 11 height 11
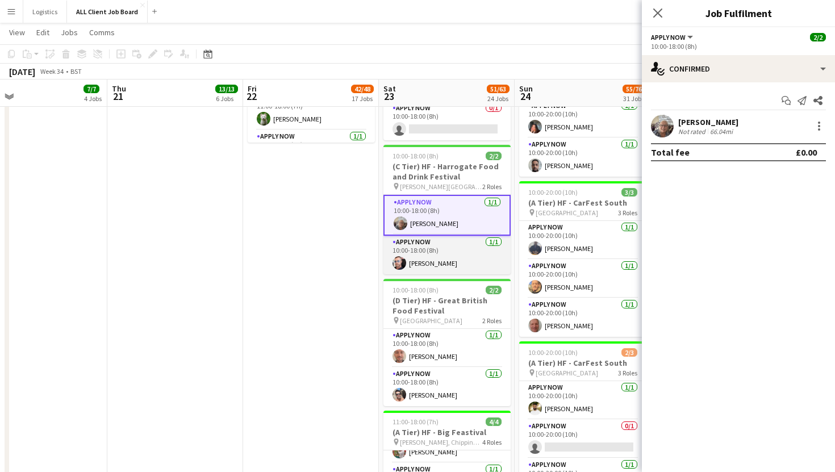
click at [444, 260] on app-card-role "APPLY NOW [DATE] 10:00-18:00 (8h) [PERSON_NAME]" at bounding box center [447, 255] width 127 height 39
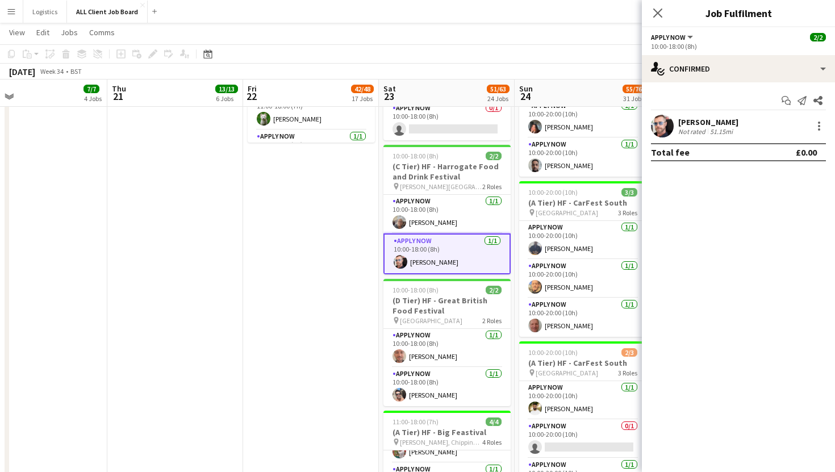
click at [662, 131] on app-user-avatar at bounding box center [662, 126] width 23 height 23
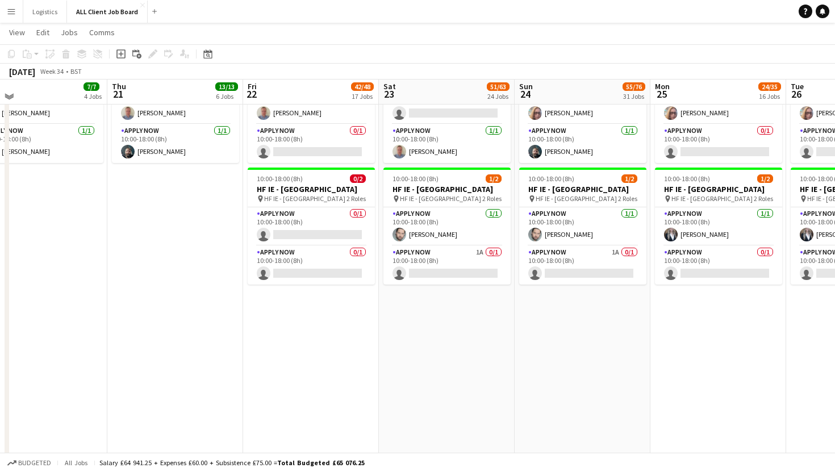
scroll to position [3602, 0]
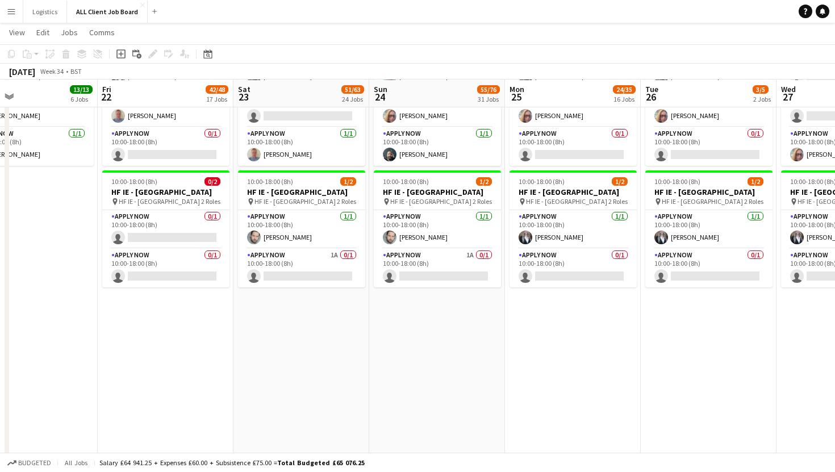
drag, startPoint x: 598, startPoint y: 85, endPoint x: 452, endPoint y: 96, distance: 146.5
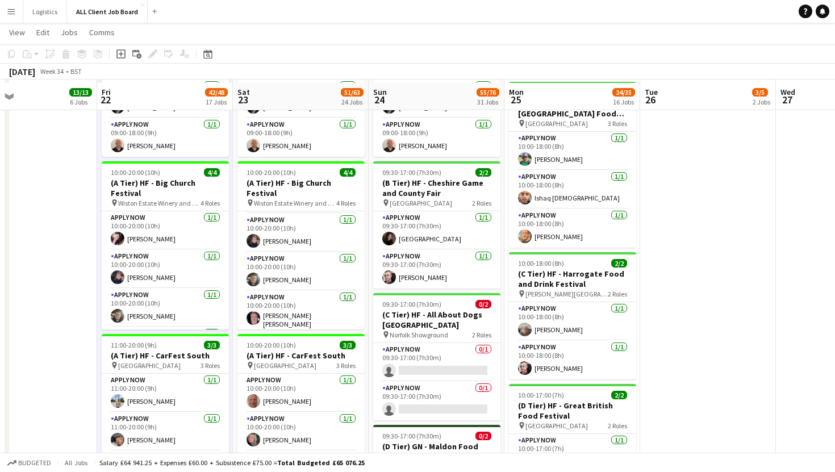
scroll to position [917, 0]
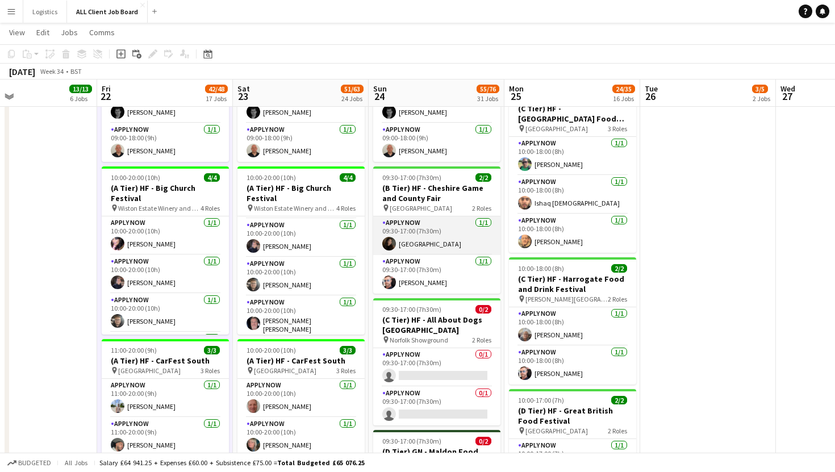
click at [419, 242] on app-card-role "APPLY NOW [DATE] 09:30-17:00 (7h30m) [GEOGRAPHIC_DATA]" at bounding box center [436, 236] width 127 height 39
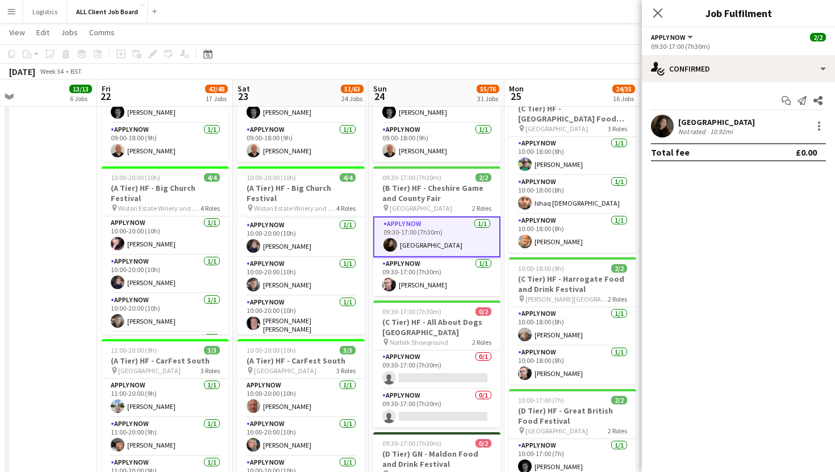
click at [665, 123] on app-user-avatar at bounding box center [662, 126] width 23 height 23
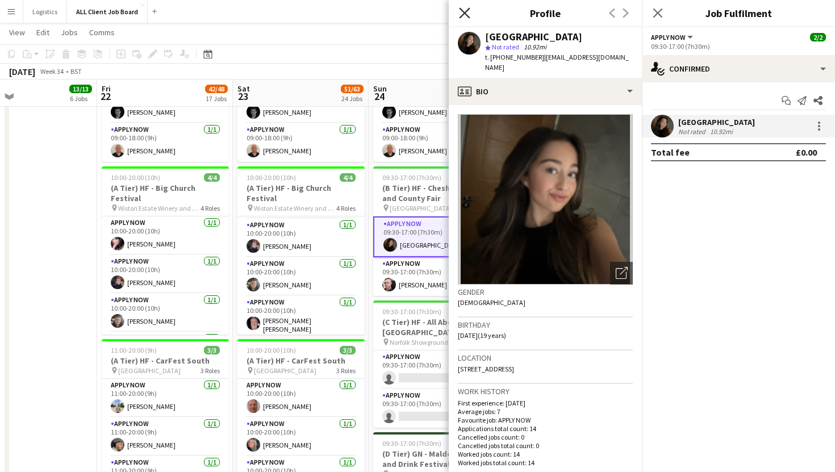
click at [467, 15] on icon at bounding box center [464, 12] width 11 height 11
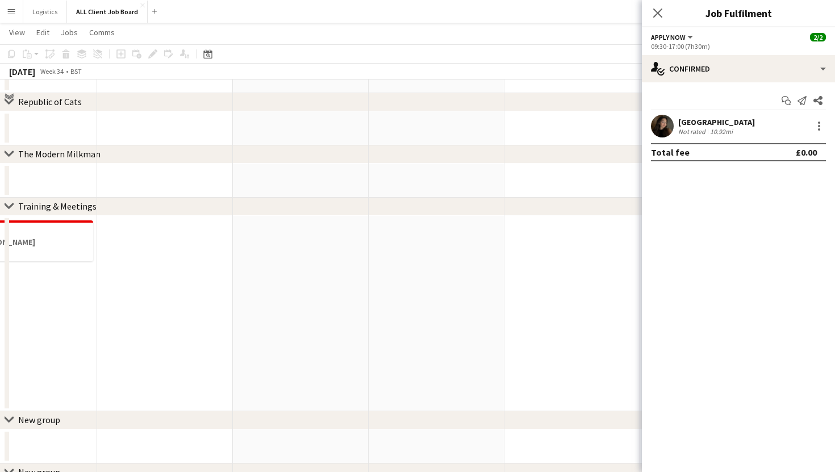
scroll to position [5226, 0]
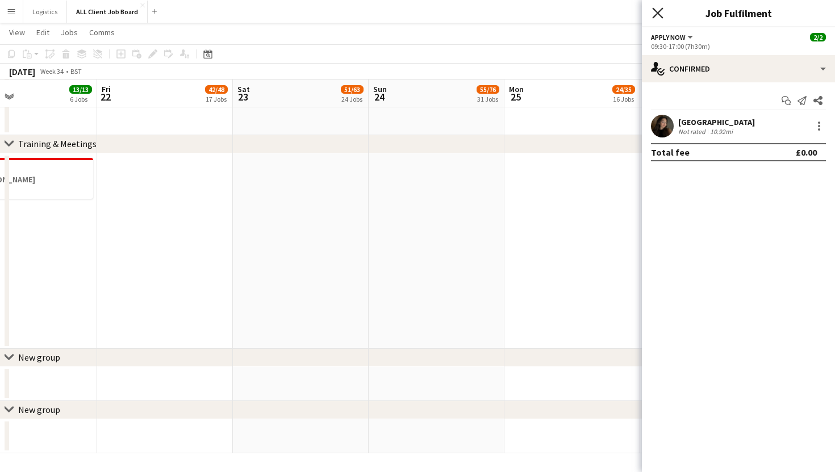
click at [655, 16] on icon "Close pop-in" at bounding box center [657, 12] width 11 height 11
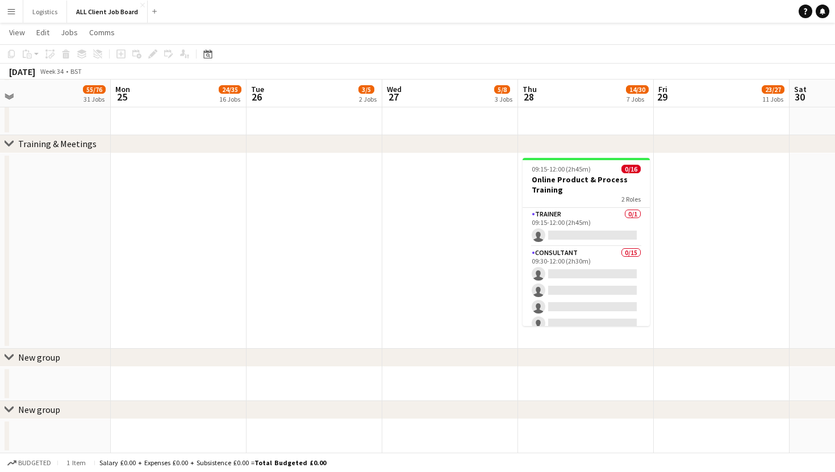
scroll to position [0, 331]
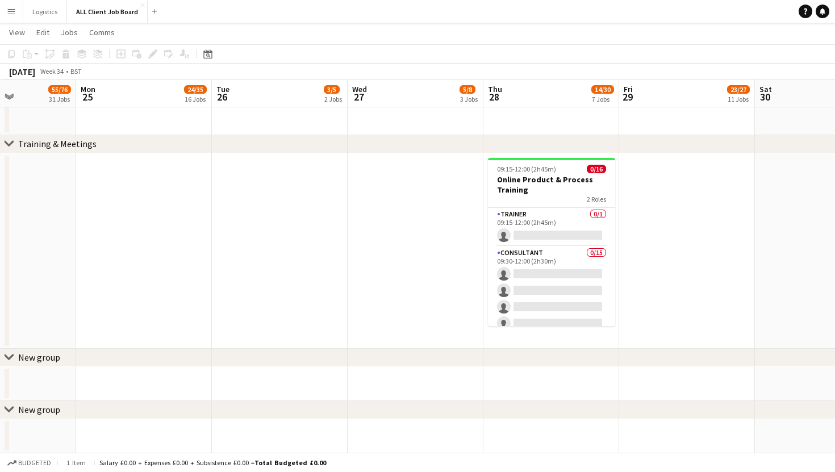
drag, startPoint x: 672, startPoint y: 93, endPoint x: 169, endPoint y: 142, distance: 505.3
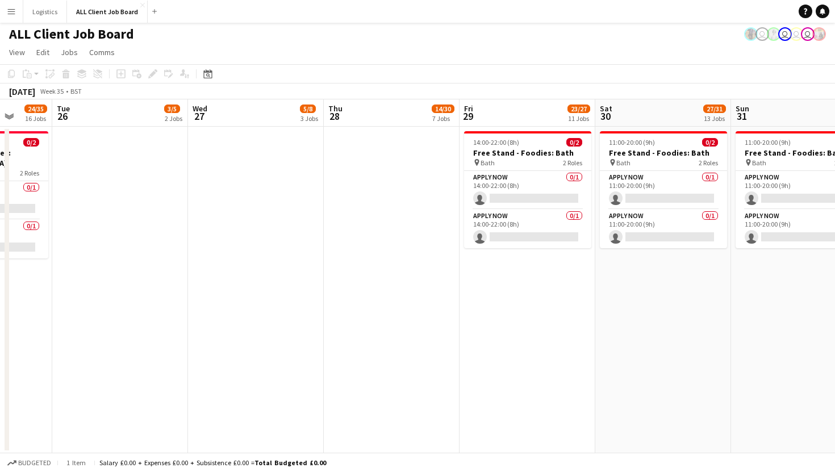
scroll to position [0, 494]
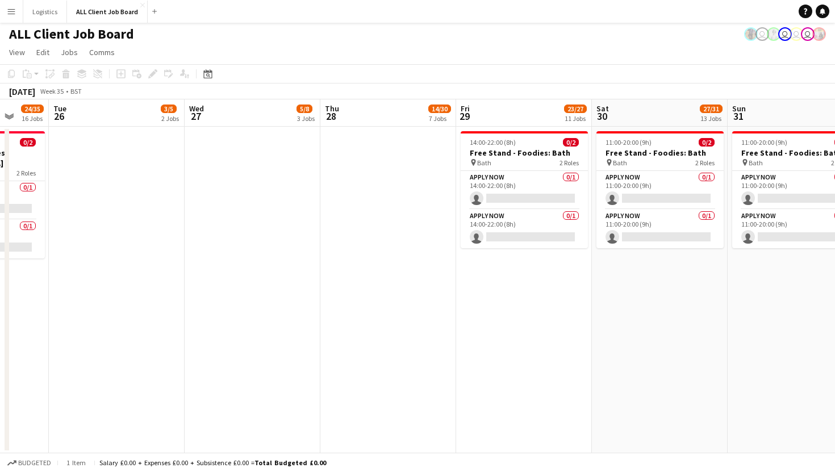
drag, startPoint x: 496, startPoint y: 116, endPoint x: 330, endPoint y: 135, distance: 166.9
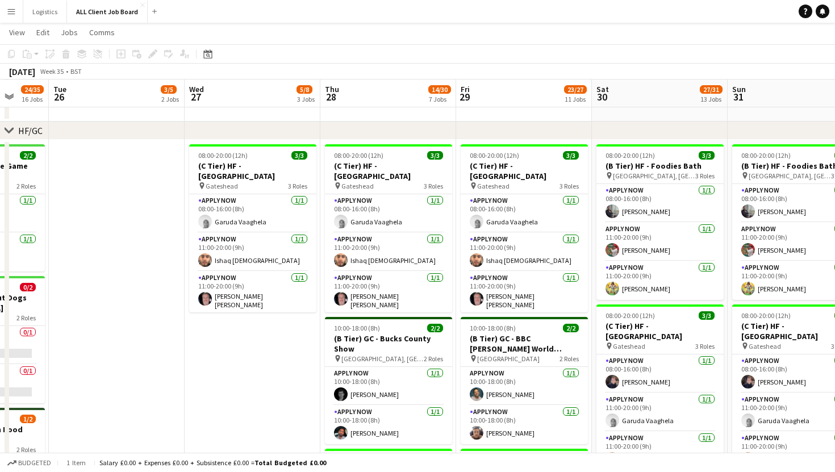
scroll to position [338, 0]
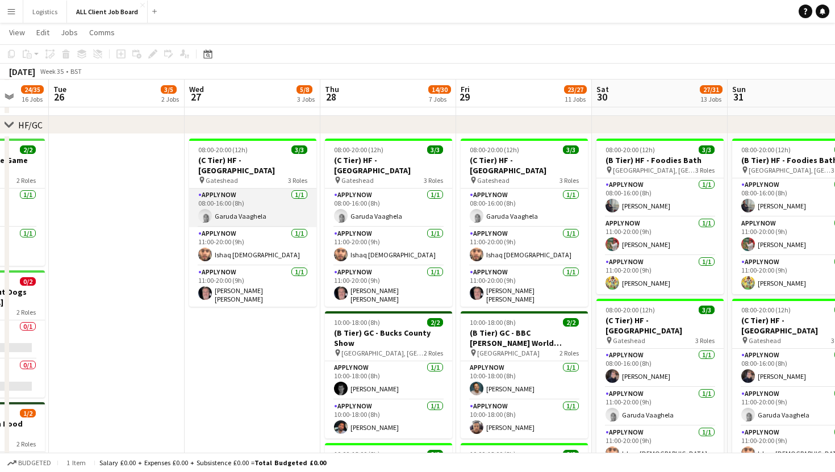
click at [242, 215] on app-card-role "APPLY NOW [DATE] 08:00-16:00 (8h) Garuda Vaaghela" at bounding box center [252, 208] width 127 height 39
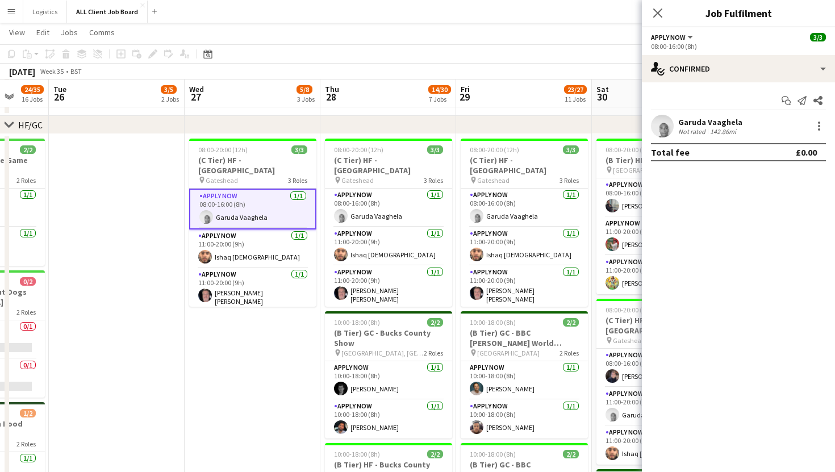
click at [664, 127] on app-user-avatar at bounding box center [662, 126] width 23 height 23
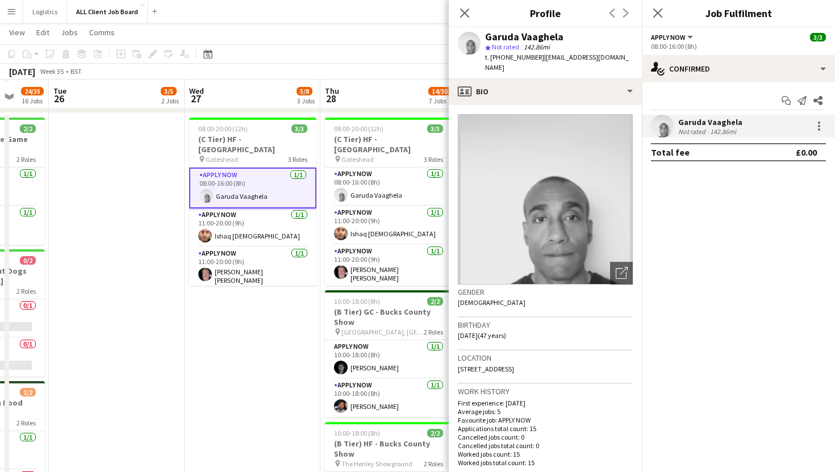
scroll to position [363, 0]
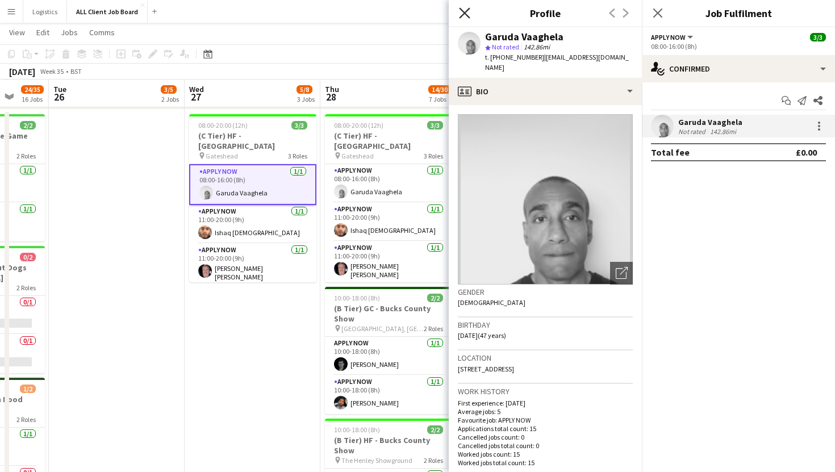
click at [467, 12] on icon "Close pop-in" at bounding box center [464, 12] width 11 height 11
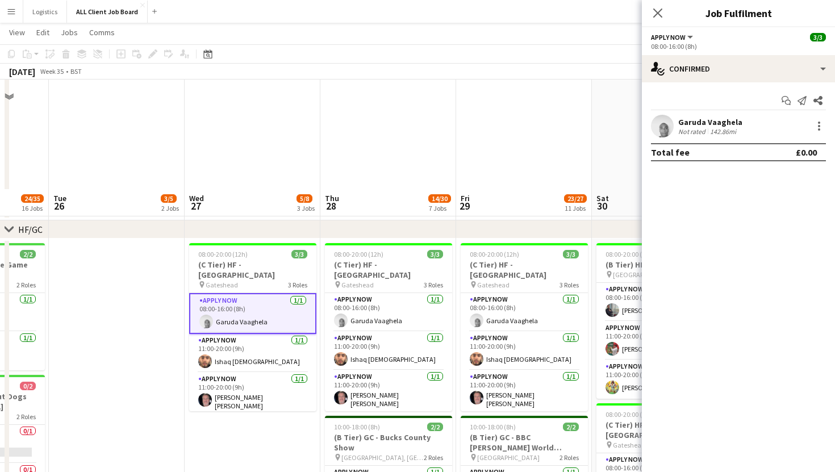
scroll to position [0, 0]
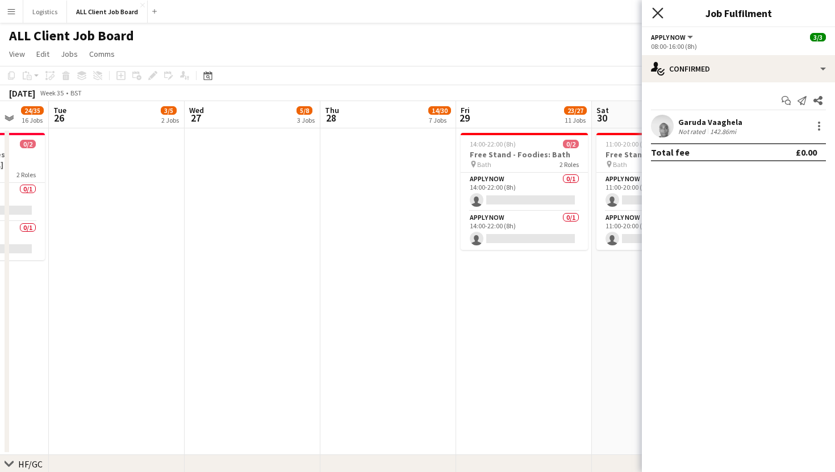
click at [656, 13] on icon "Close pop-in" at bounding box center [657, 12] width 11 height 11
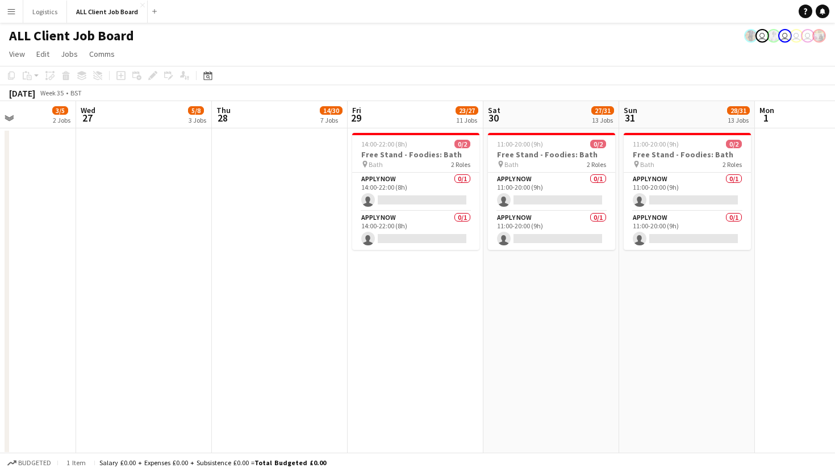
drag, startPoint x: 525, startPoint y: 116, endPoint x: 415, endPoint y: 116, distance: 109.1
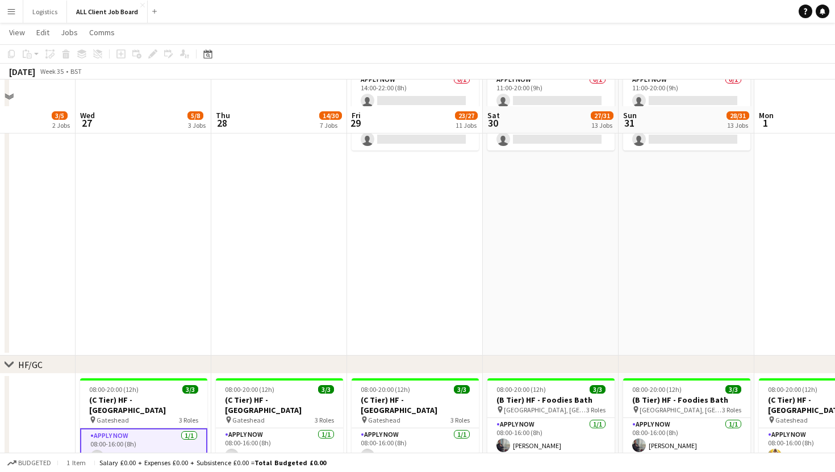
scroll to position [165, 0]
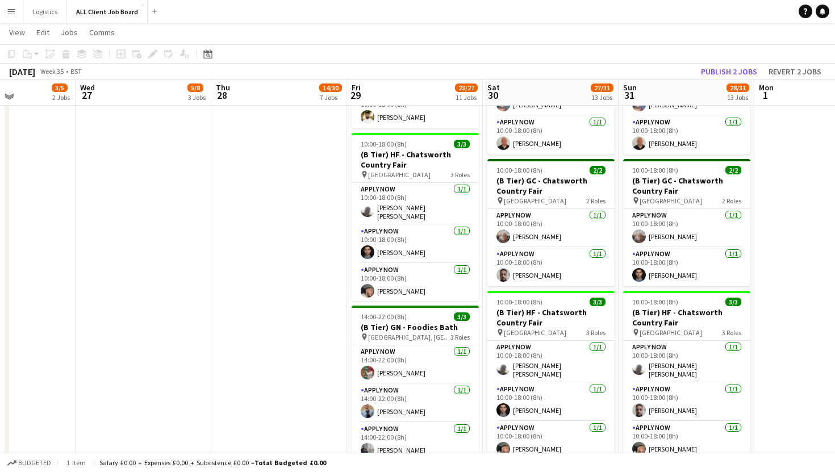
scroll to position [913, 0]
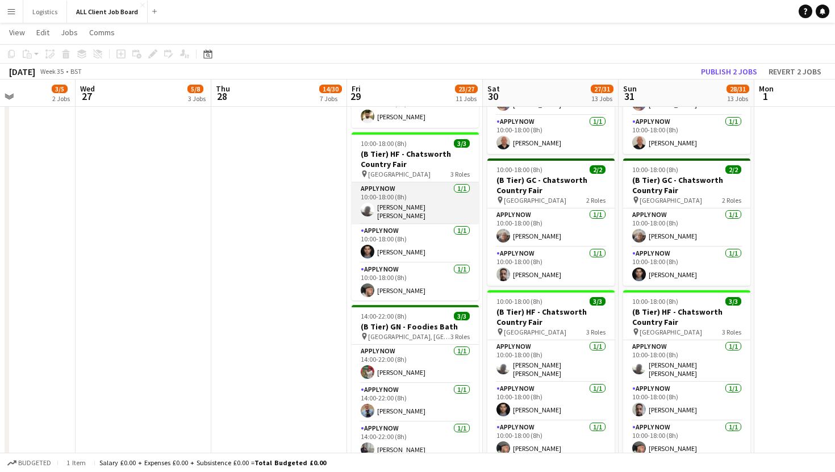
click at [403, 200] on app-card-role "APPLY NOW 1/1 10:00-18:00 (8h) Connor Ledwith" at bounding box center [415, 203] width 127 height 42
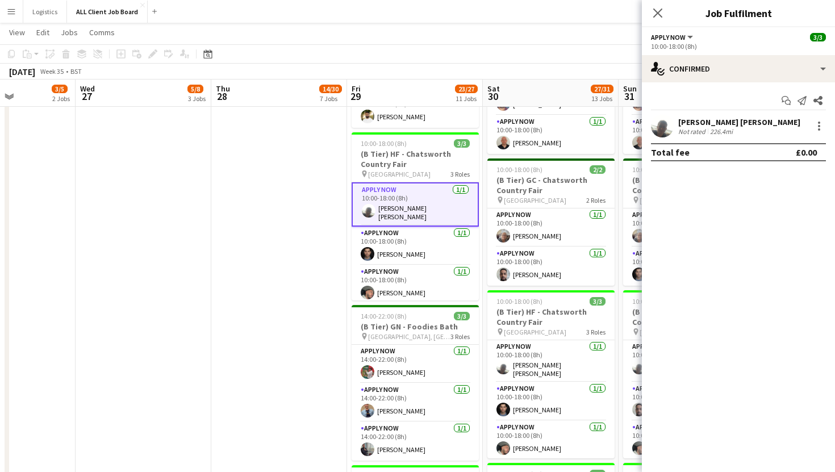
click at [668, 126] on app-user-avatar at bounding box center [662, 126] width 23 height 23
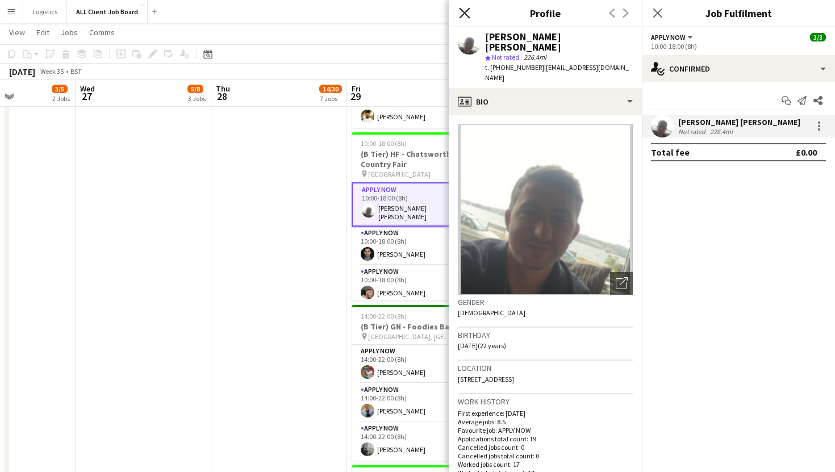
click at [467, 16] on icon "Close pop-in" at bounding box center [464, 12] width 11 height 11
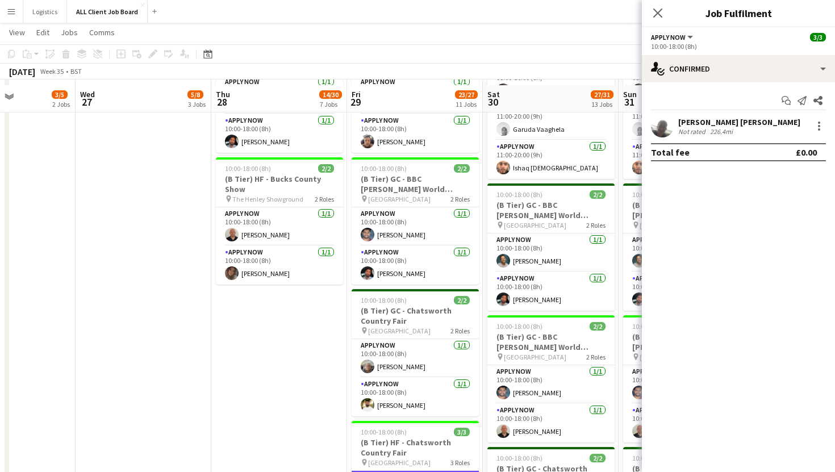
scroll to position [621, 0]
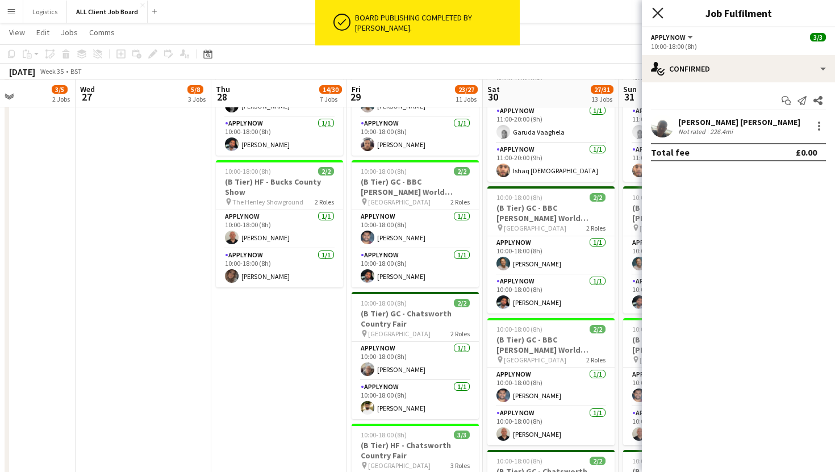
click at [660, 14] on icon "Close pop-in" at bounding box center [657, 12] width 11 height 11
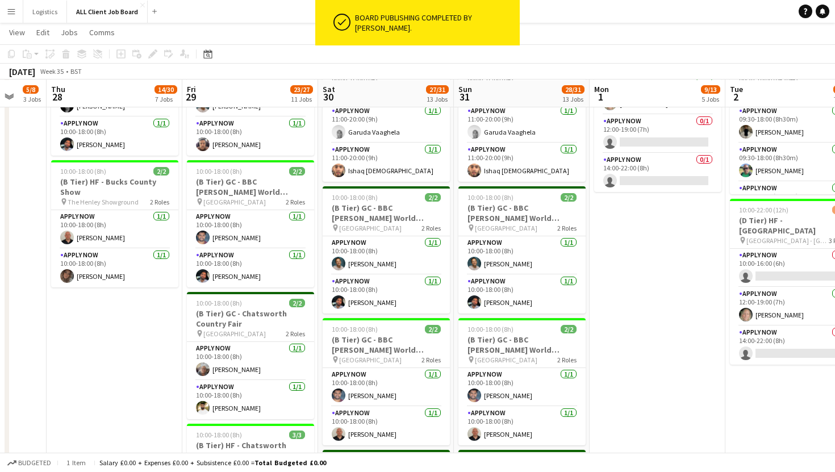
scroll to position [0, 510]
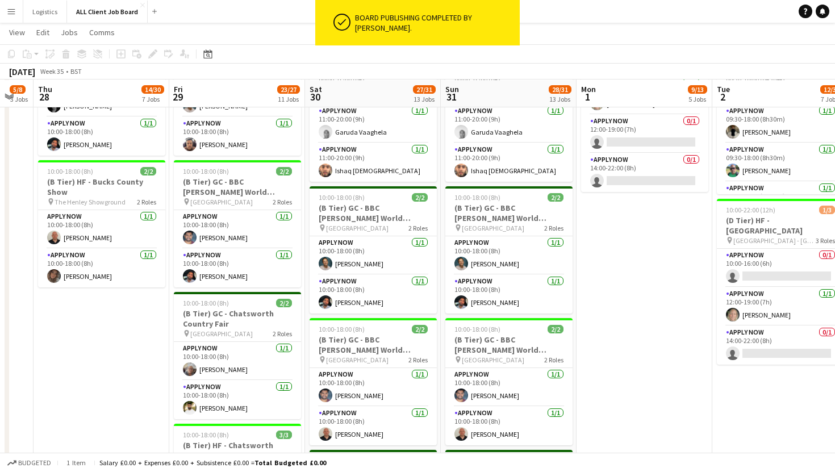
drag, startPoint x: 574, startPoint y: 92, endPoint x: 396, endPoint y: 92, distance: 177.9
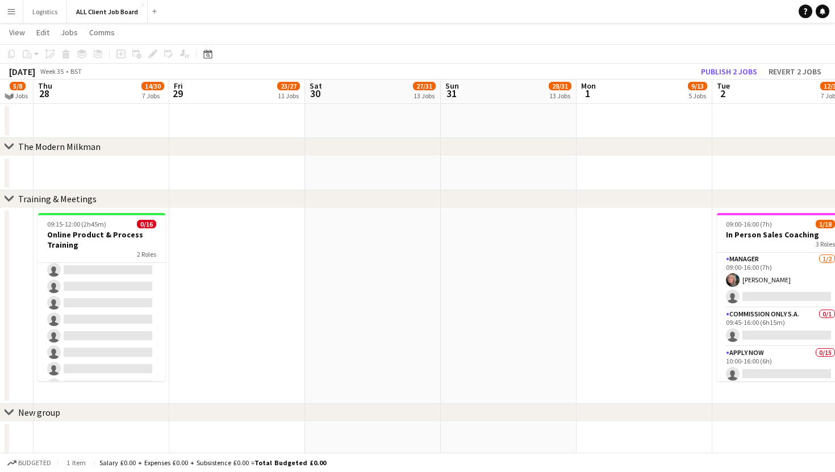
scroll to position [5226, 0]
